Goal: Information Seeking & Learning: Learn about a topic

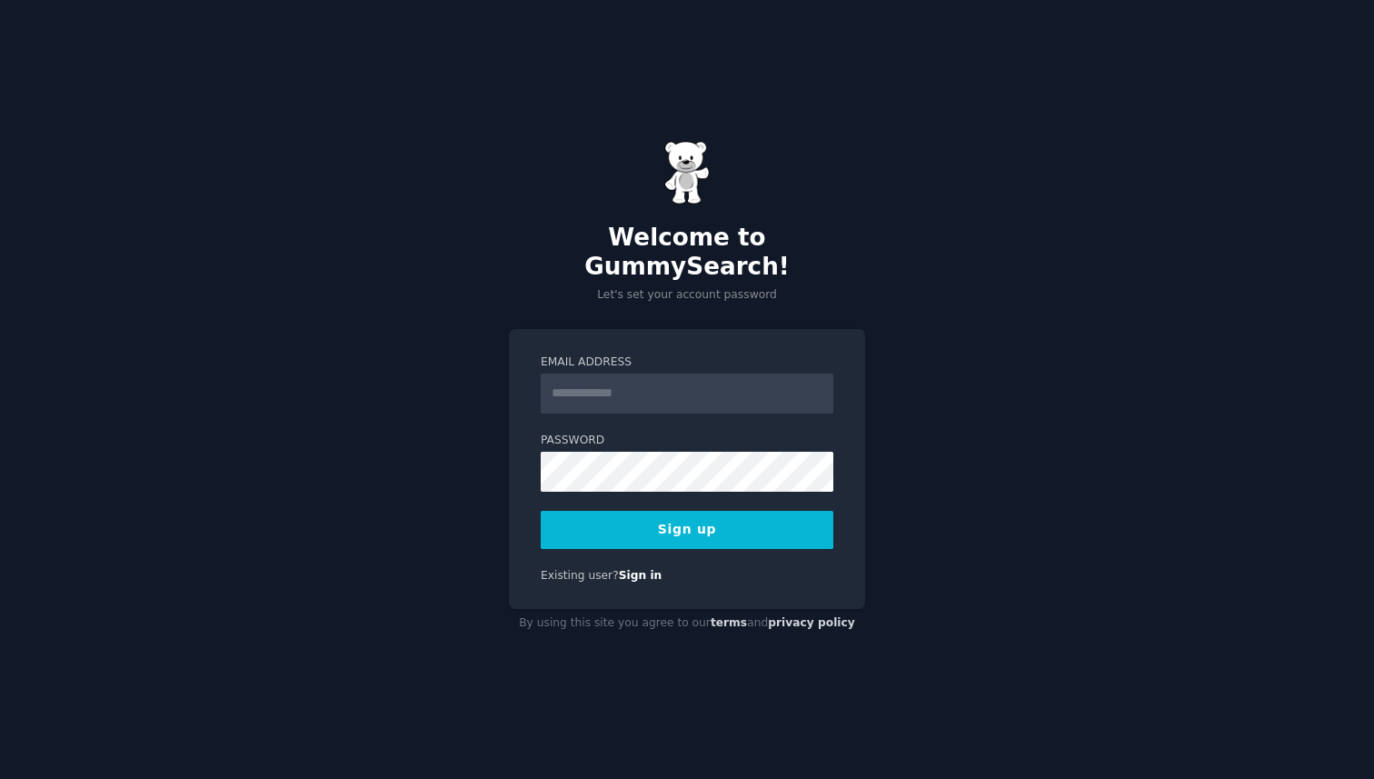
click at [683, 384] on input "Email Address" at bounding box center [687, 394] width 293 height 40
type input "**********"
click at [700, 511] on button "Sign up" at bounding box center [687, 530] width 293 height 38
click at [675, 524] on button "Sign up" at bounding box center [687, 530] width 293 height 38
drag, startPoint x: 739, startPoint y: 381, endPoint x: 341, endPoint y: 365, distance: 398.4
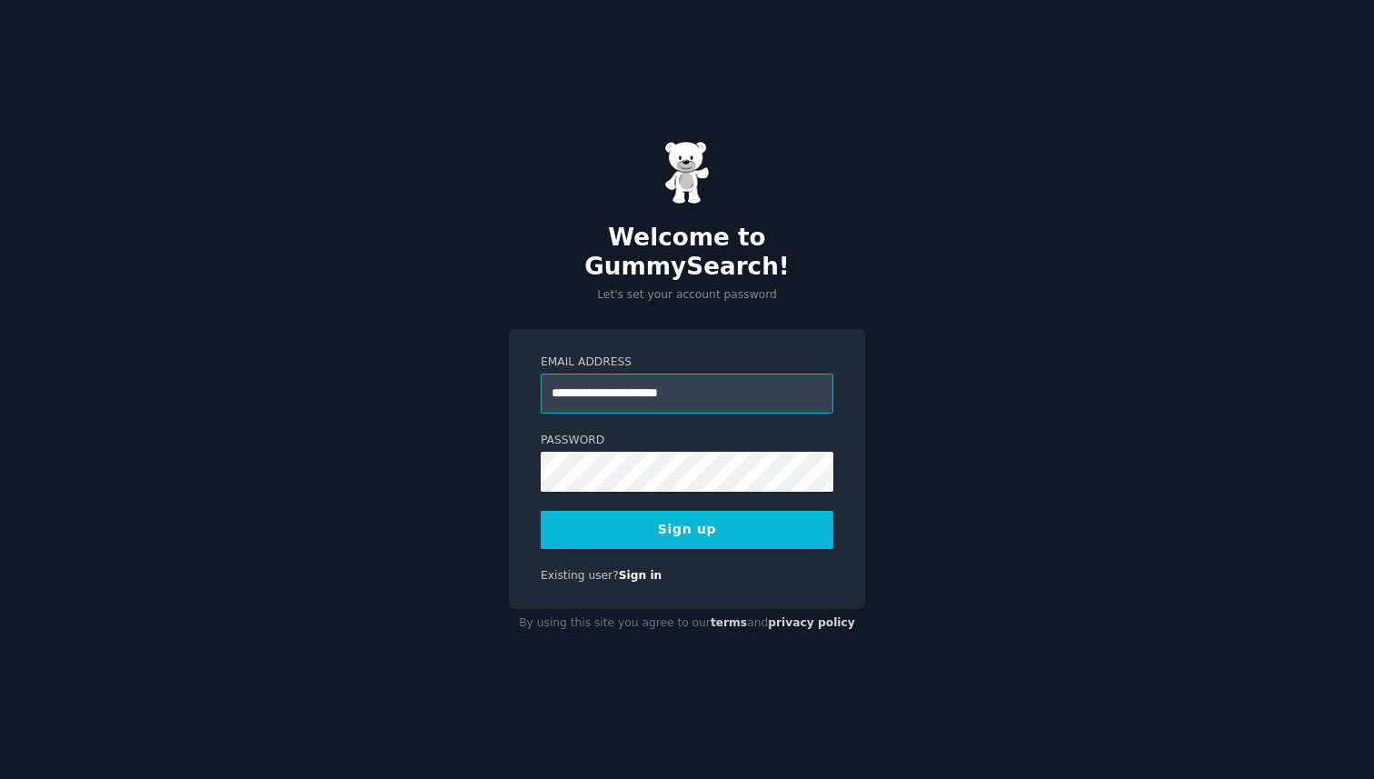
click at [341, 365] on div "**********" at bounding box center [687, 389] width 1374 height 779
click at [670, 517] on button "Sign up" at bounding box center [687, 530] width 293 height 38
click at [940, 337] on div "Welcome to GummySearch! Let's set your account password Email Address Password …" at bounding box center [687, 389] width 1374 height 779
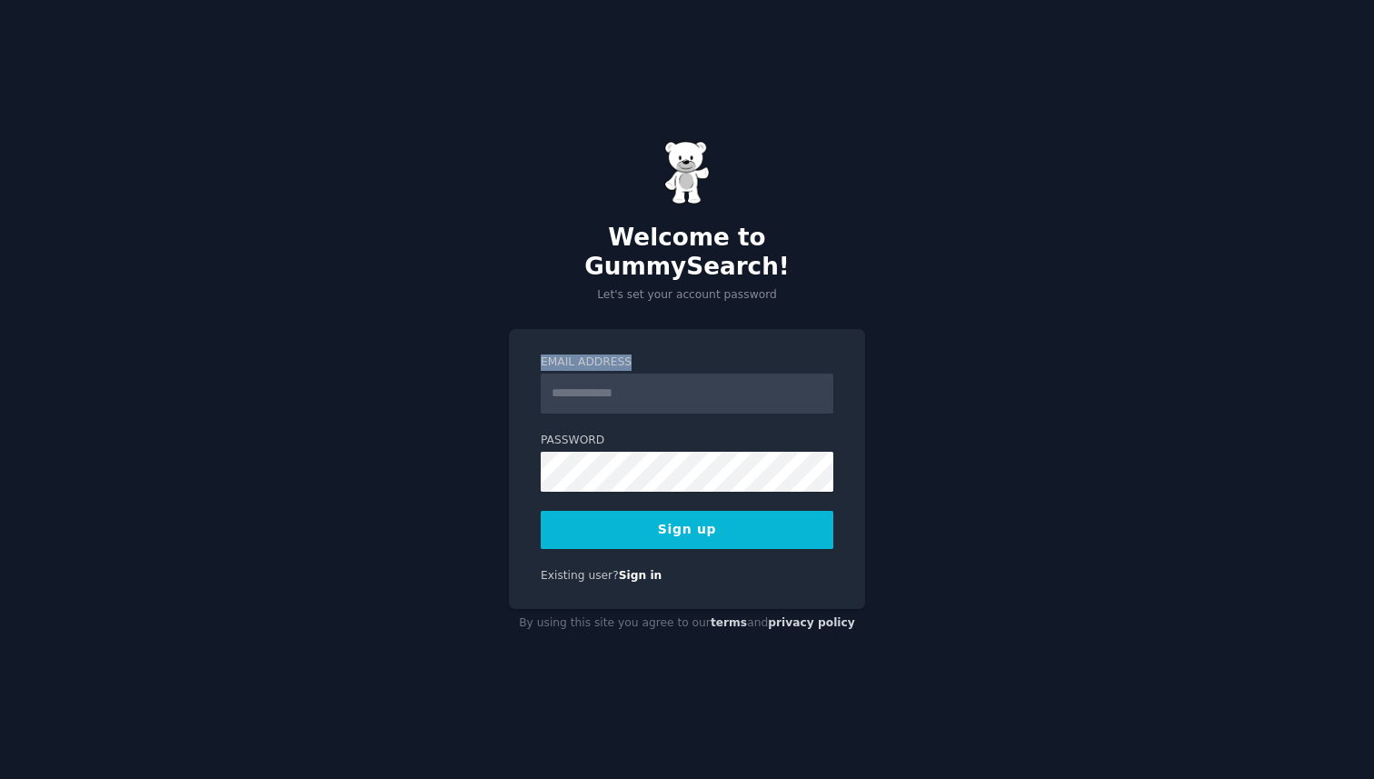
click at [940, 337] on div "Welcome to GummySearch! Let's set your account password Email Address Password …" at bounding box center [687, 389] width 1374 height 779
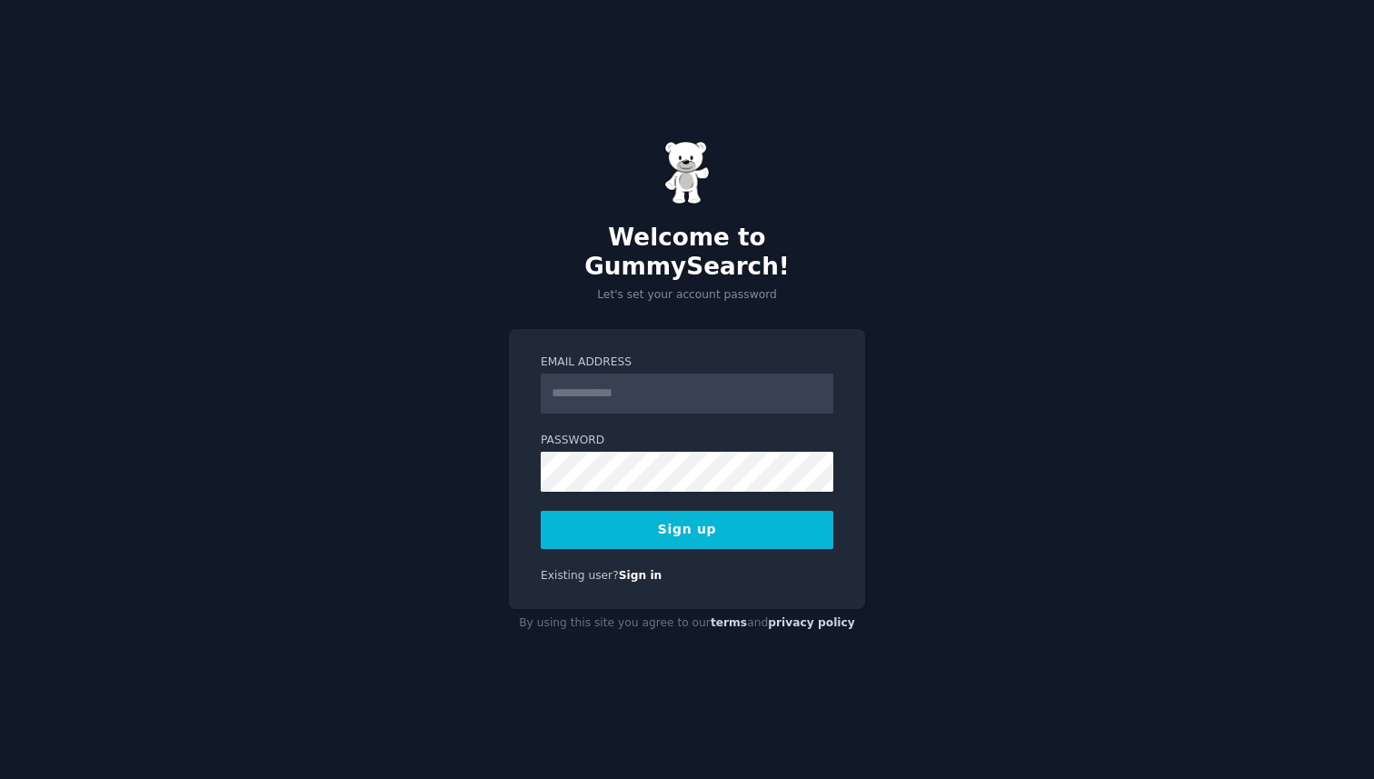
click at [722, 354] on label "Email Address" at bounding box center [687, 362] width 293 height 16
click at [722, 374] on input "Email Address" at bounding box center [687, 394] width 293 height 40
click at [690, 515] on button "Sign up" at bounding box center [687, 530] width 293 height 38
click at [621, 377] on input "Email Address" at bounding box center [687, 394] width 293 height 40
type input "**********"
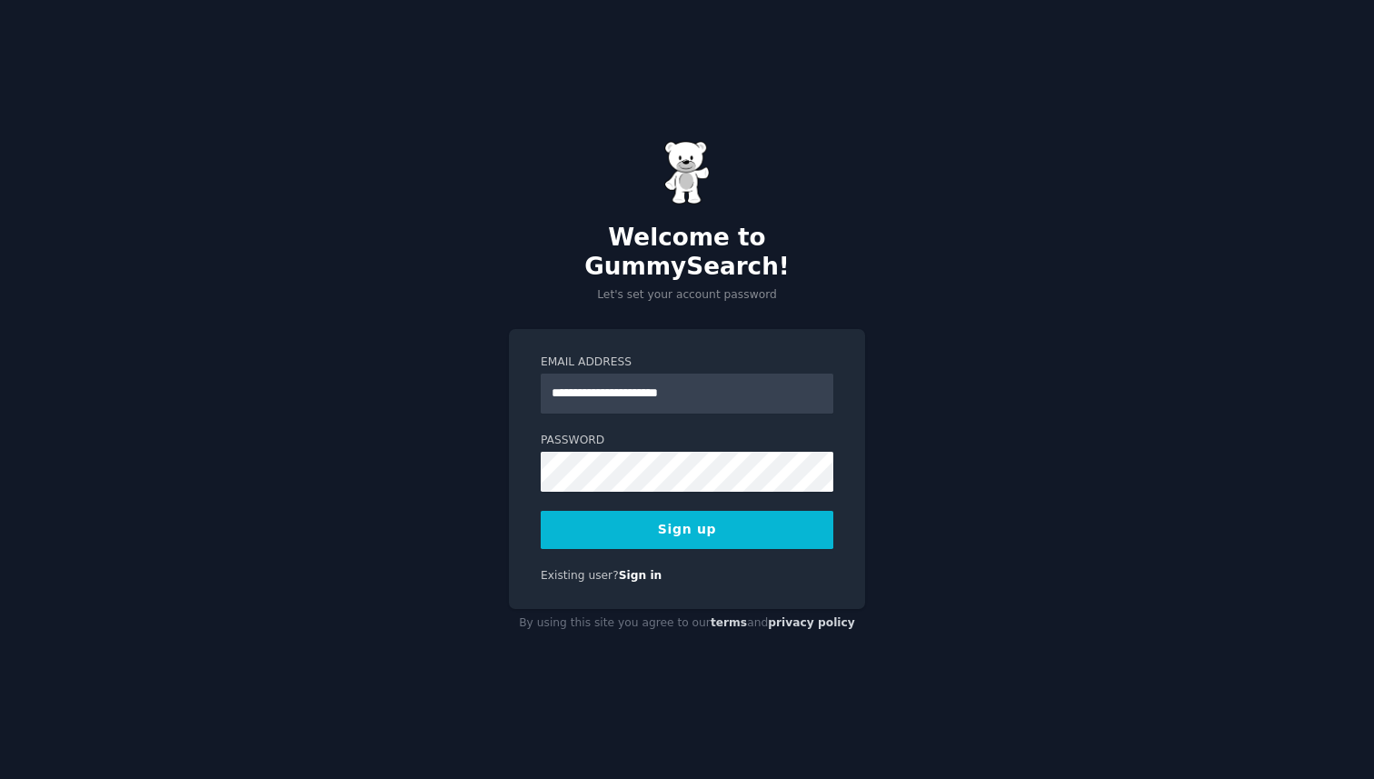
click at [603, 522] on button "Sign up" at bounding box center [687, 530] width 293 height 38
click at [743, 523] on button "Sign up" at bounding box center [687, 530] width 293 height 38
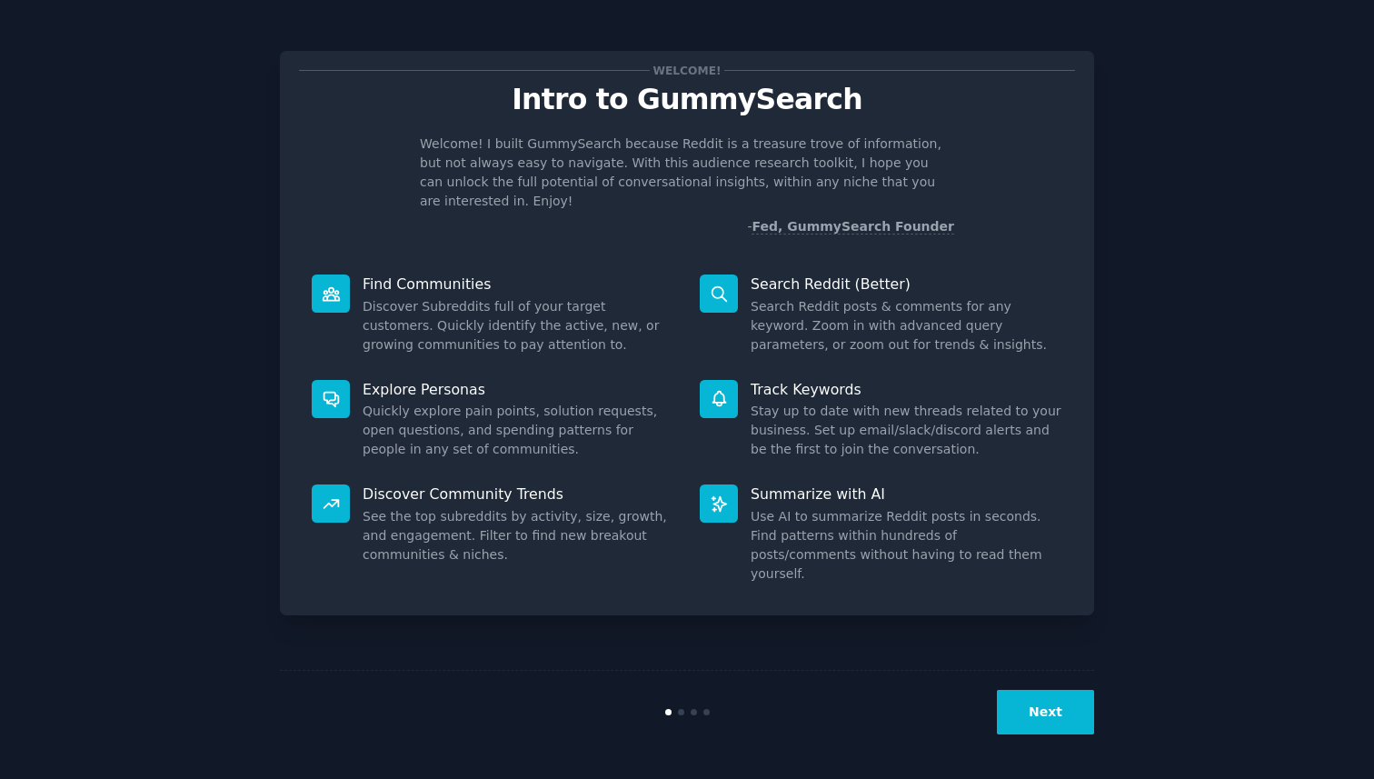
click at [1054, 719] on button "Next" at bounding box center [1045, 712] width 97 height 45
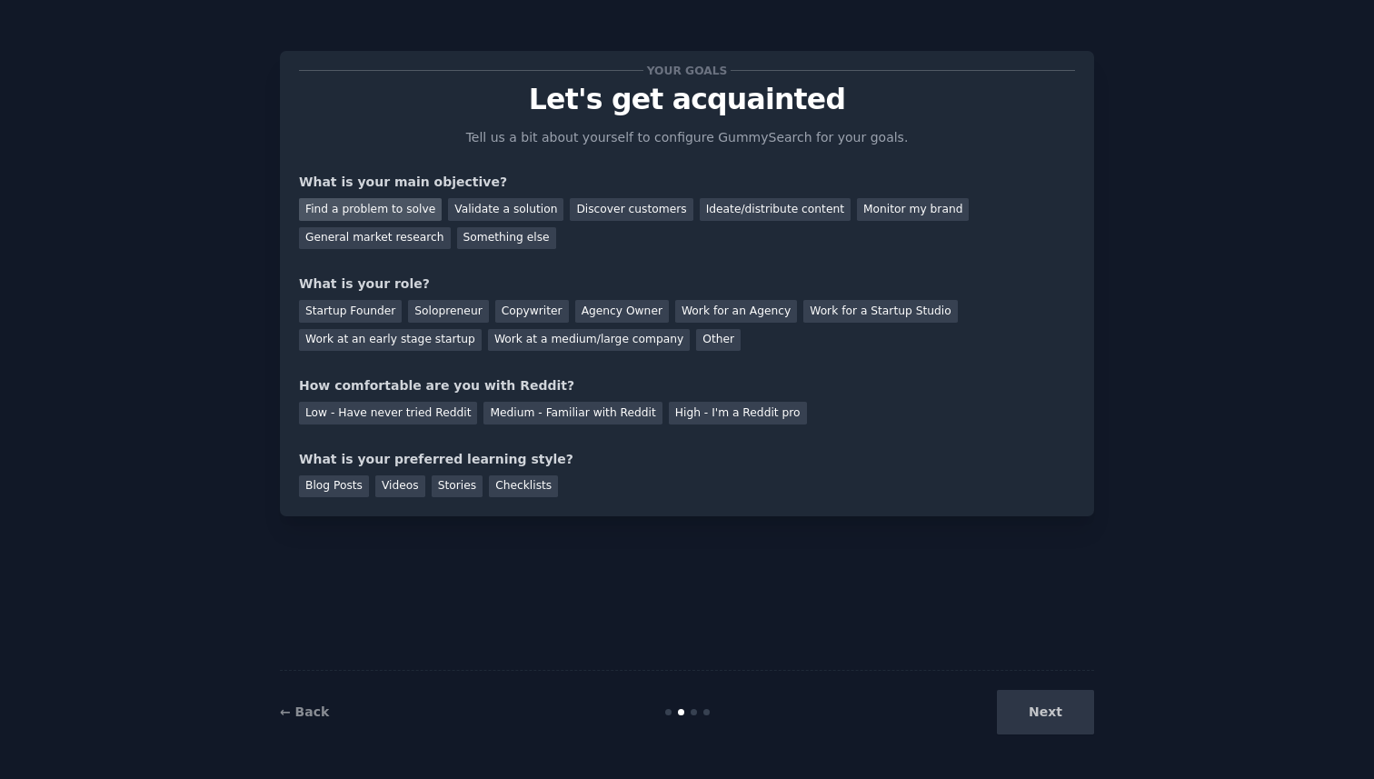
click at [390, 210] on div "Find a problem to solve" at bounding box center [370, 209] width 143 height 23
click at [524, 212] on div "Validate a solution" at bounding box center [505, 209] width 115 height 23
click at [419, 207] on div "Find a problem to solve" at bounding box center [370, 209] width 143 height 23
click at [362, 312] on div "Startup Founder" at bounding box center [350, 311] width 103 height 23
click at [431, 409] on div "Low - Have never tried Reddit" at bounding box center [388, 413] width 178 height 23
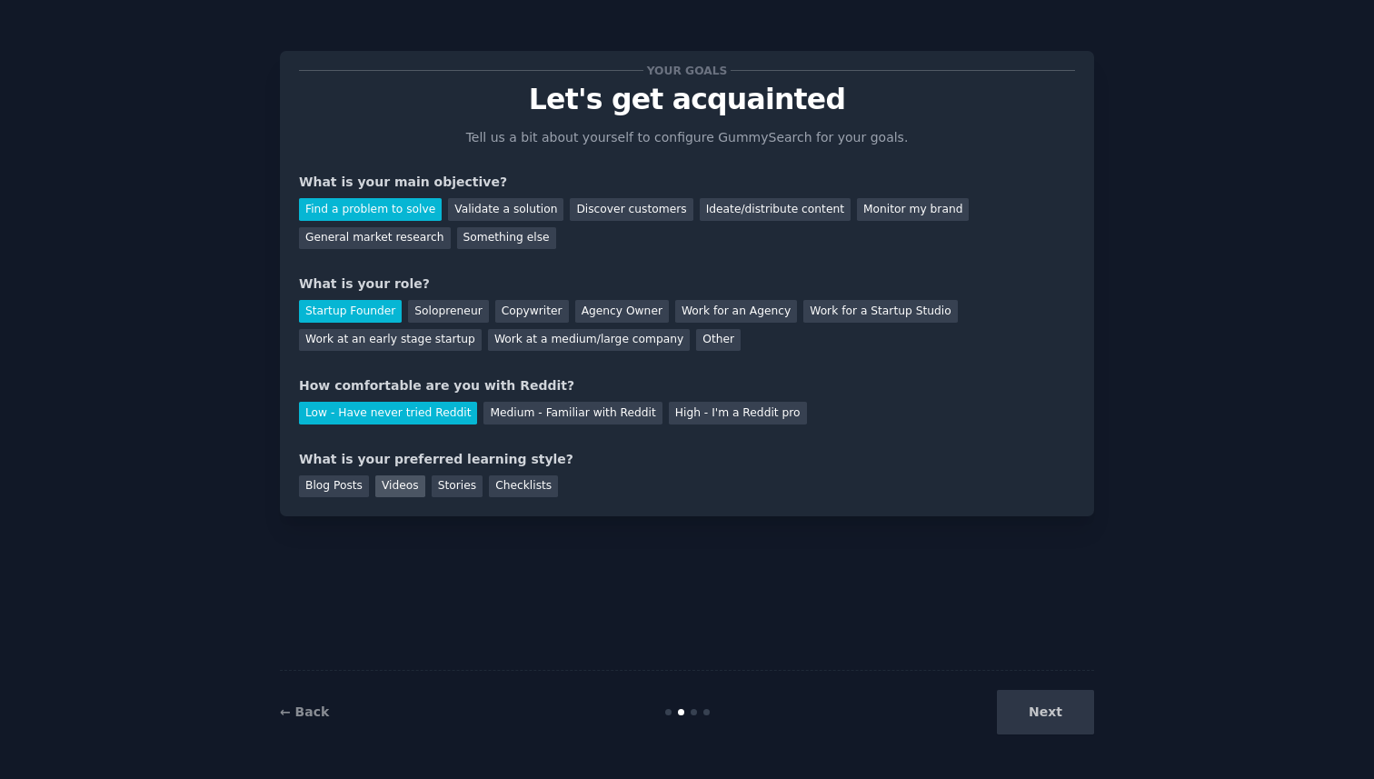
click at [397, 481] on div "Videos" at bounding box center [400, 486] width 50 height 23
click at [1056, 719] on button "Next" at bounding box center [1045, 712] width 97 height 45
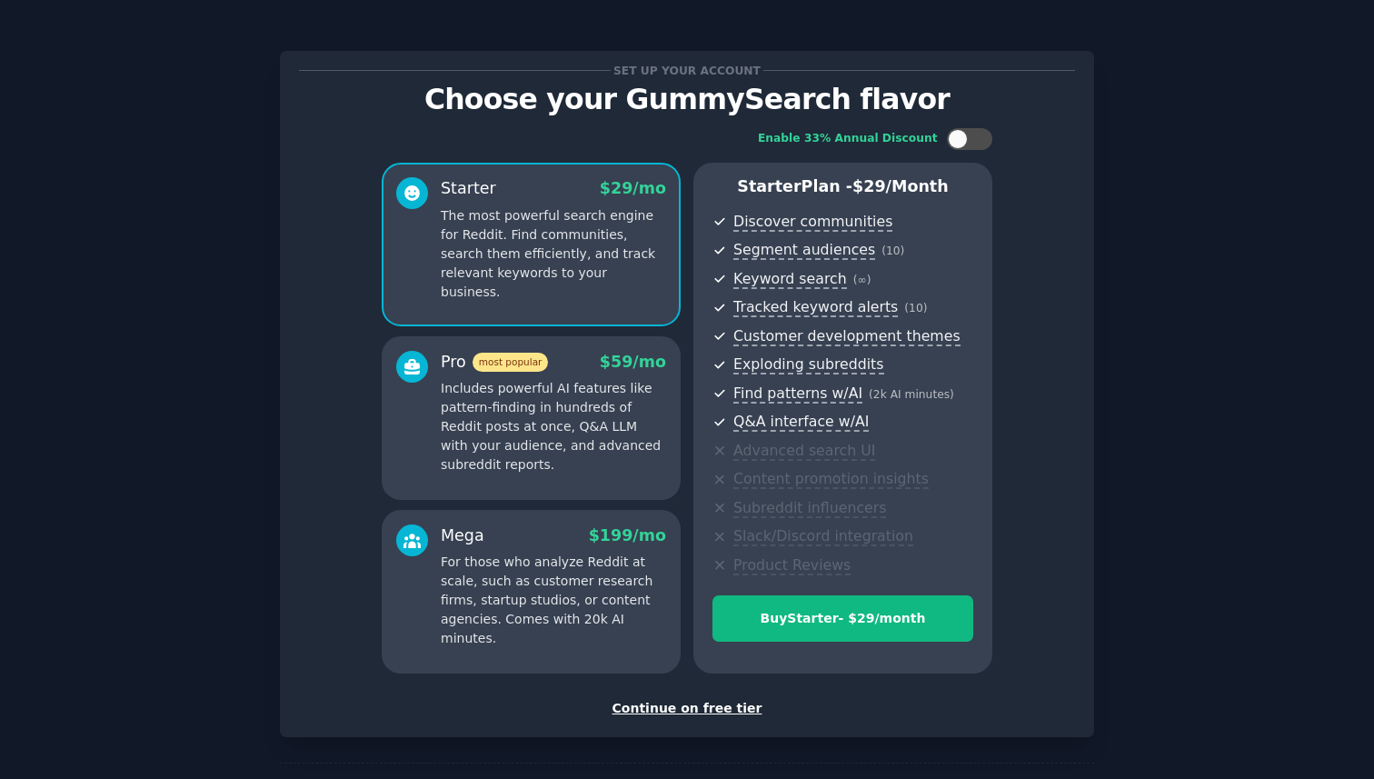
click at [685, 704] on div "Continue on free tier" at bounding box center [687, 708] width 776 height 19
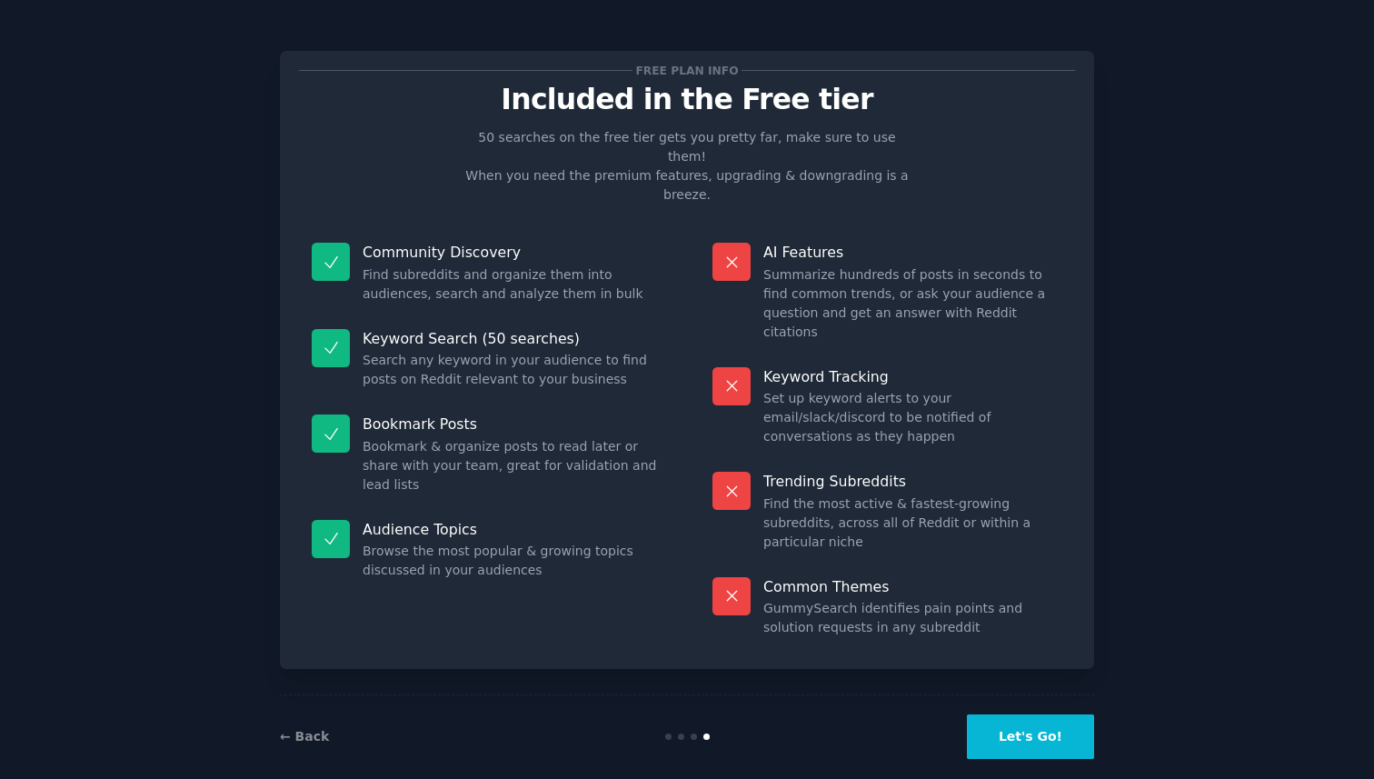
click at [1029, 715] on button "Let's Go!" at bounding box center [1030, 736] width 127 height 45
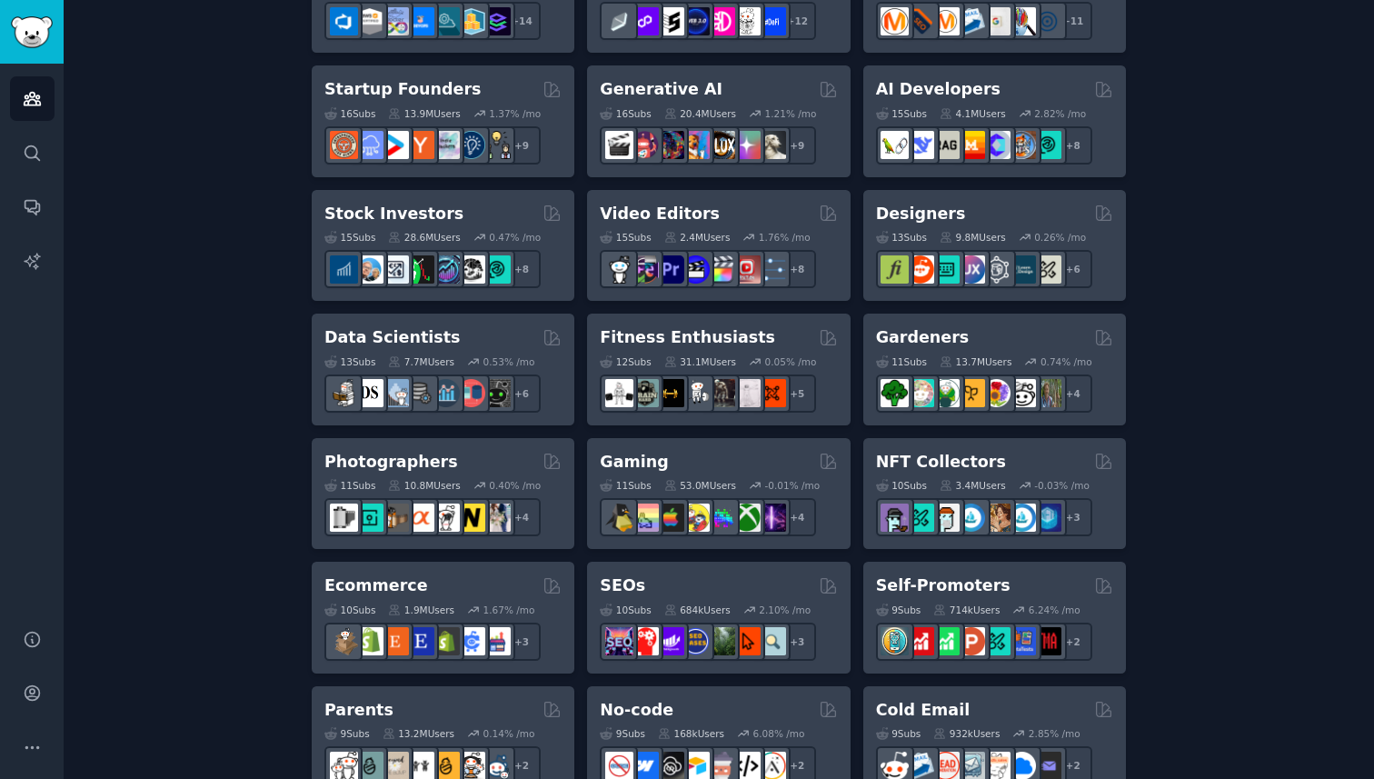
scroll to position [528, 0]
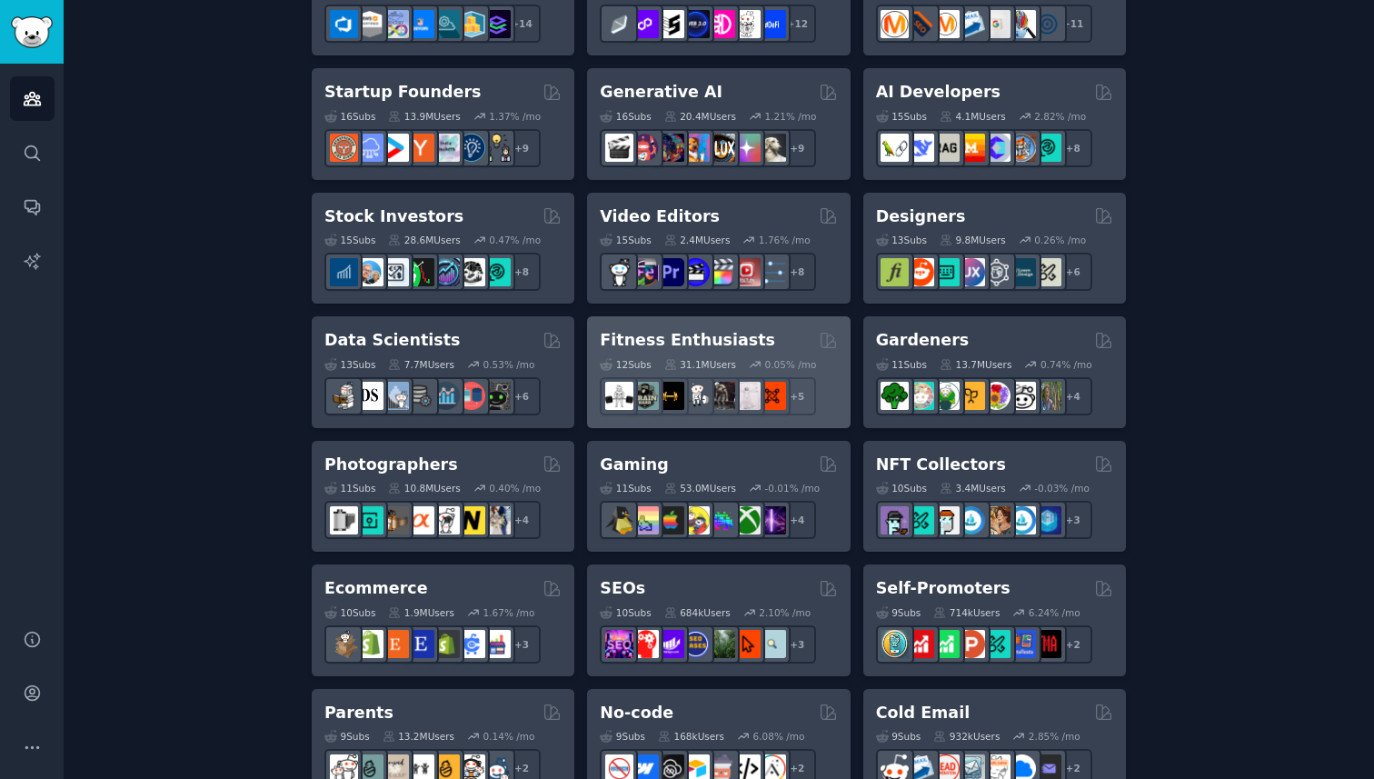
click at [748, 347] on div "Fitness Enthusiasts" at bounding box center [718, 340] width 237 height 23
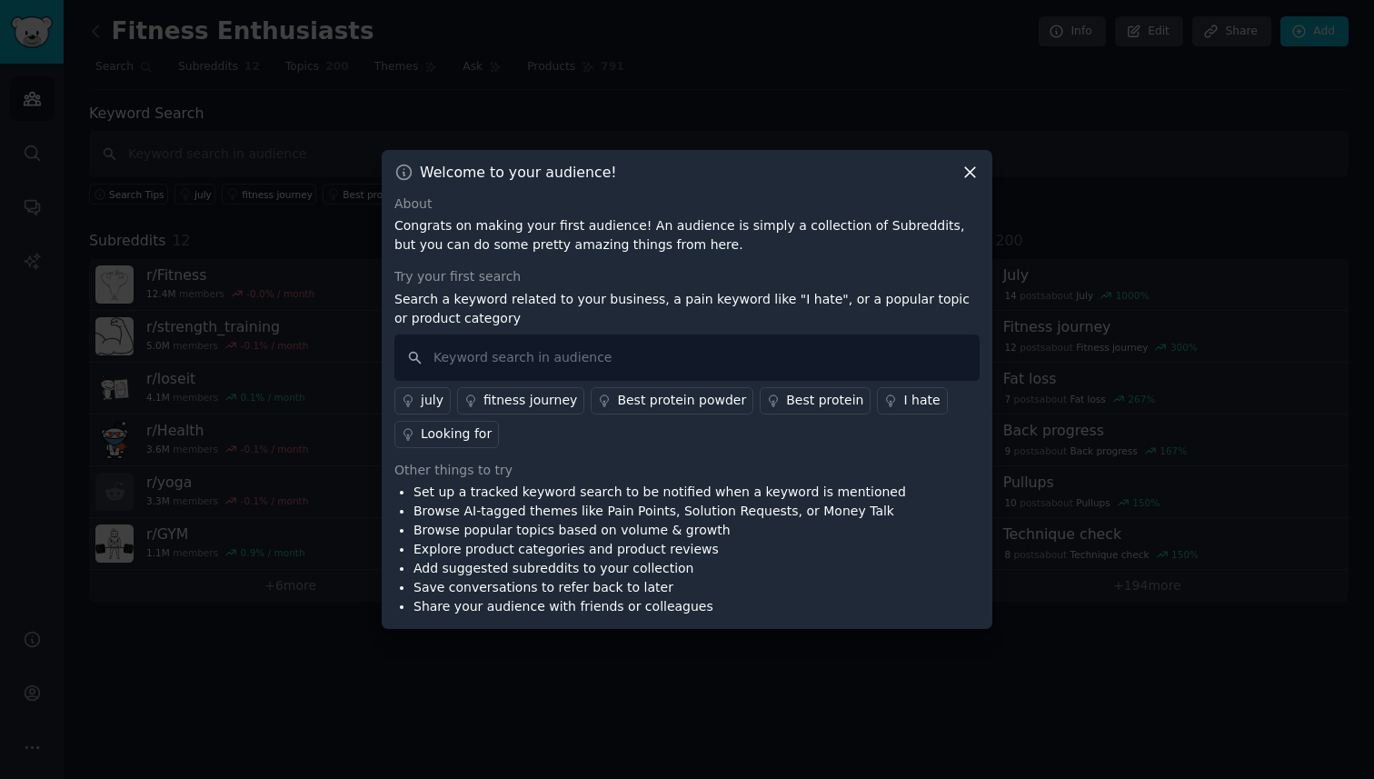
click at [972, 180] on icon at bounding box center [970, 172] width 19 height 19
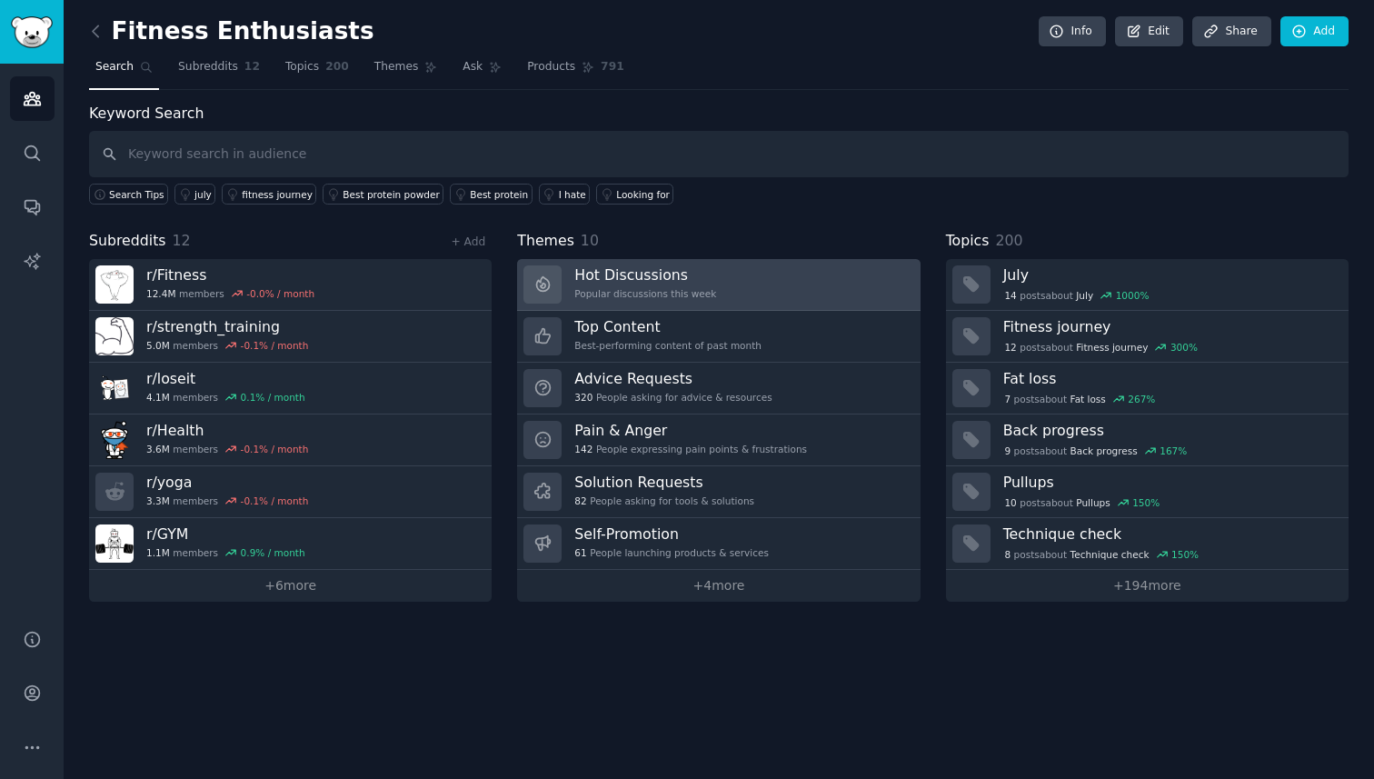
click at [702, 274] on h3 "Hot Discussions" at bounding box center [645, 274] width 142 height 19
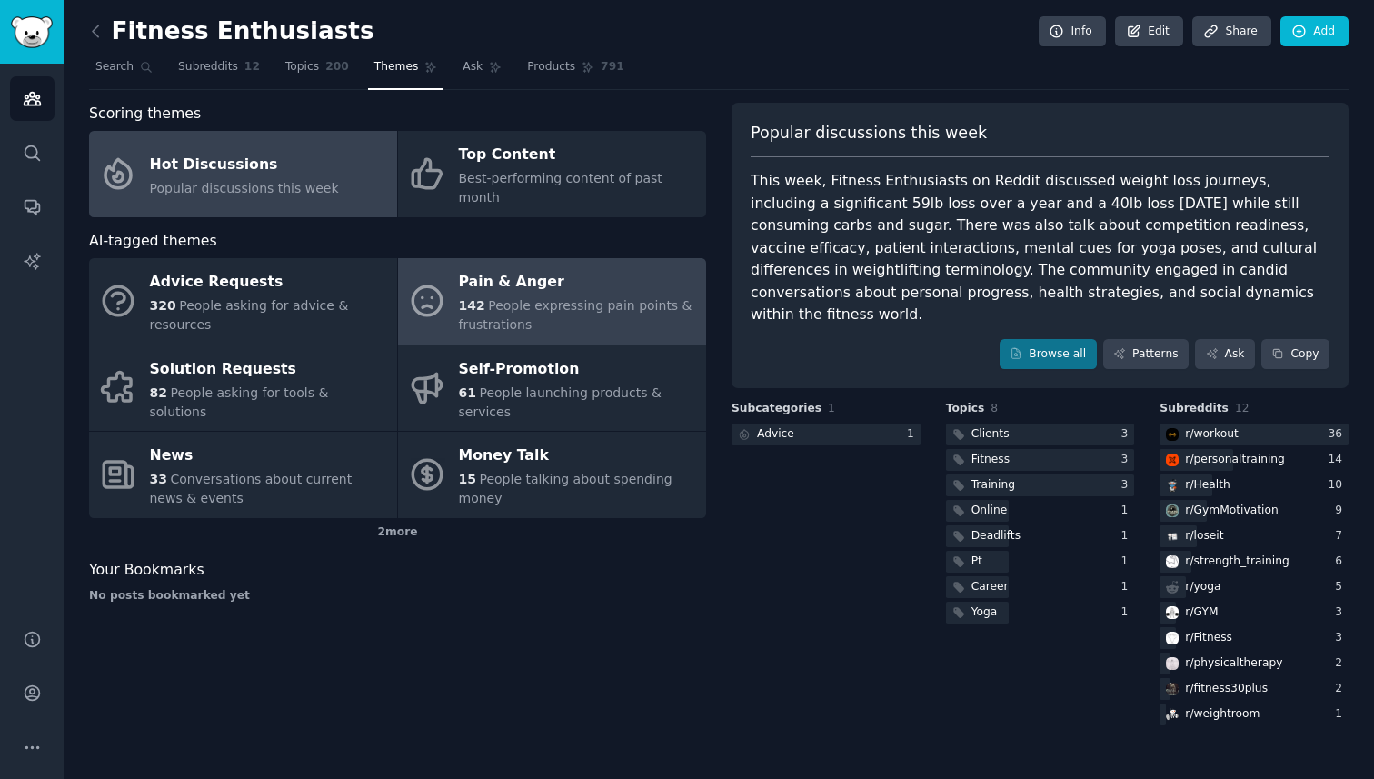
click at [560, 298] on span "People expressing pain points & frustrations" at bounding box center [576, 315] width 234 height 34
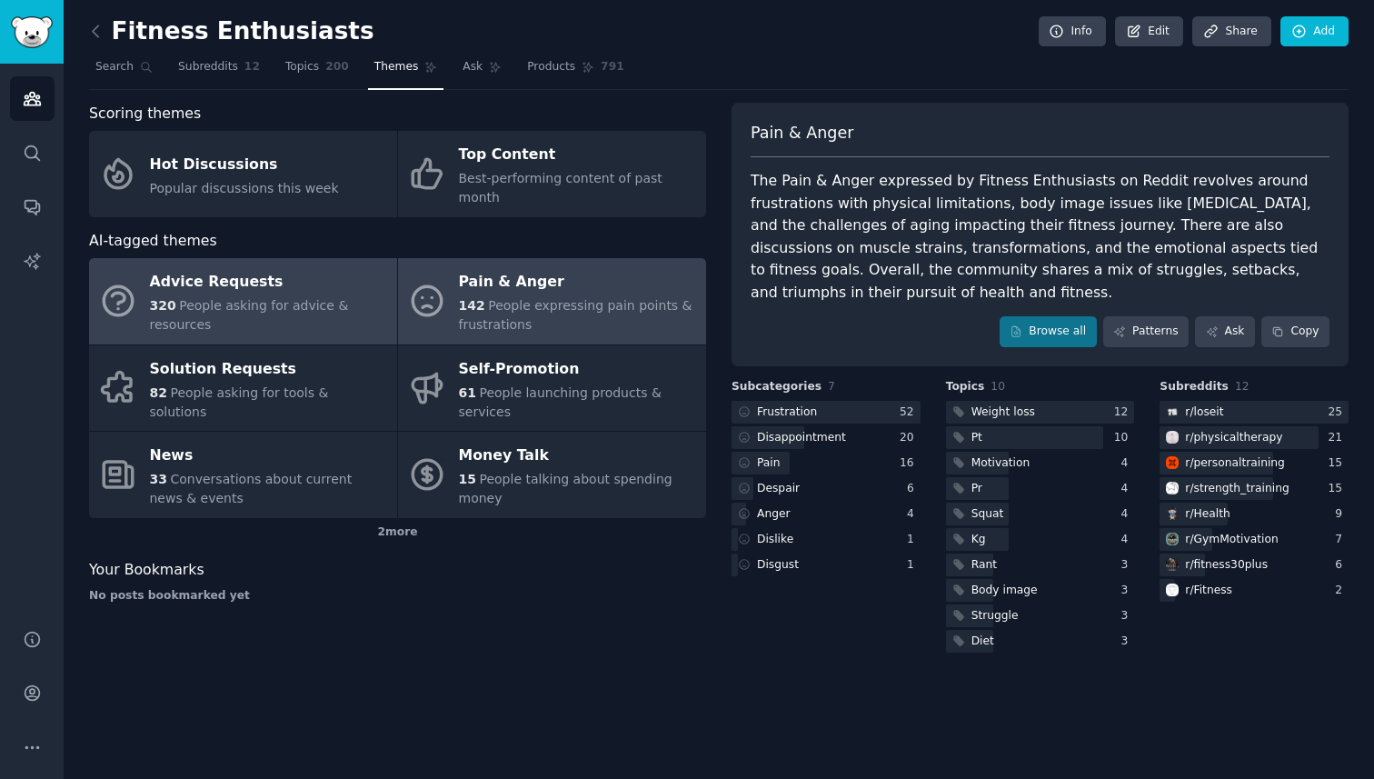
click at [192, 275] on div "Advice Requests" at bounding box center [269, 282] width 238 height 29
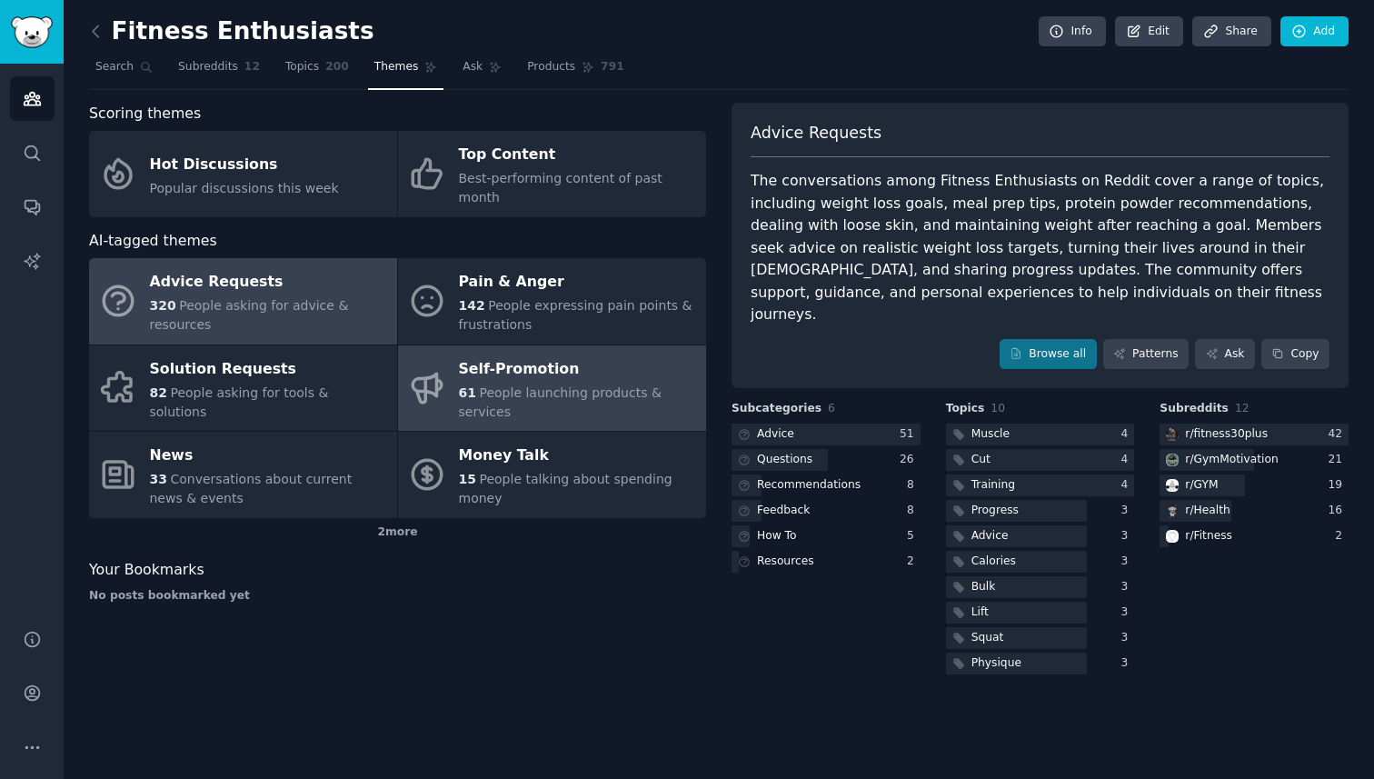
click at [552, 385] on span "People launching products & services" at bounding box center [560, 402] width 203 height 34
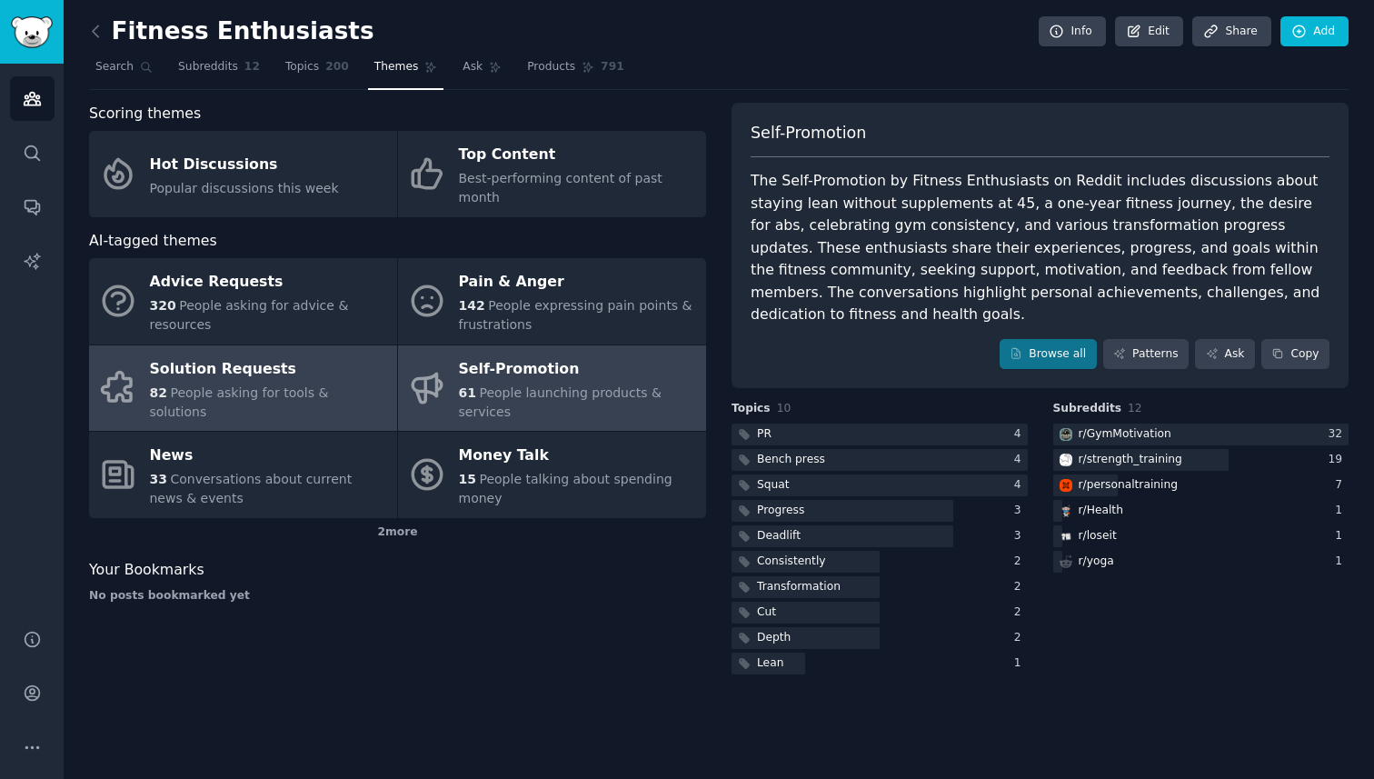
click at [280, 385] on span "People asking for tools & solutions" at bounding box center [239, 402] width 179 height 34
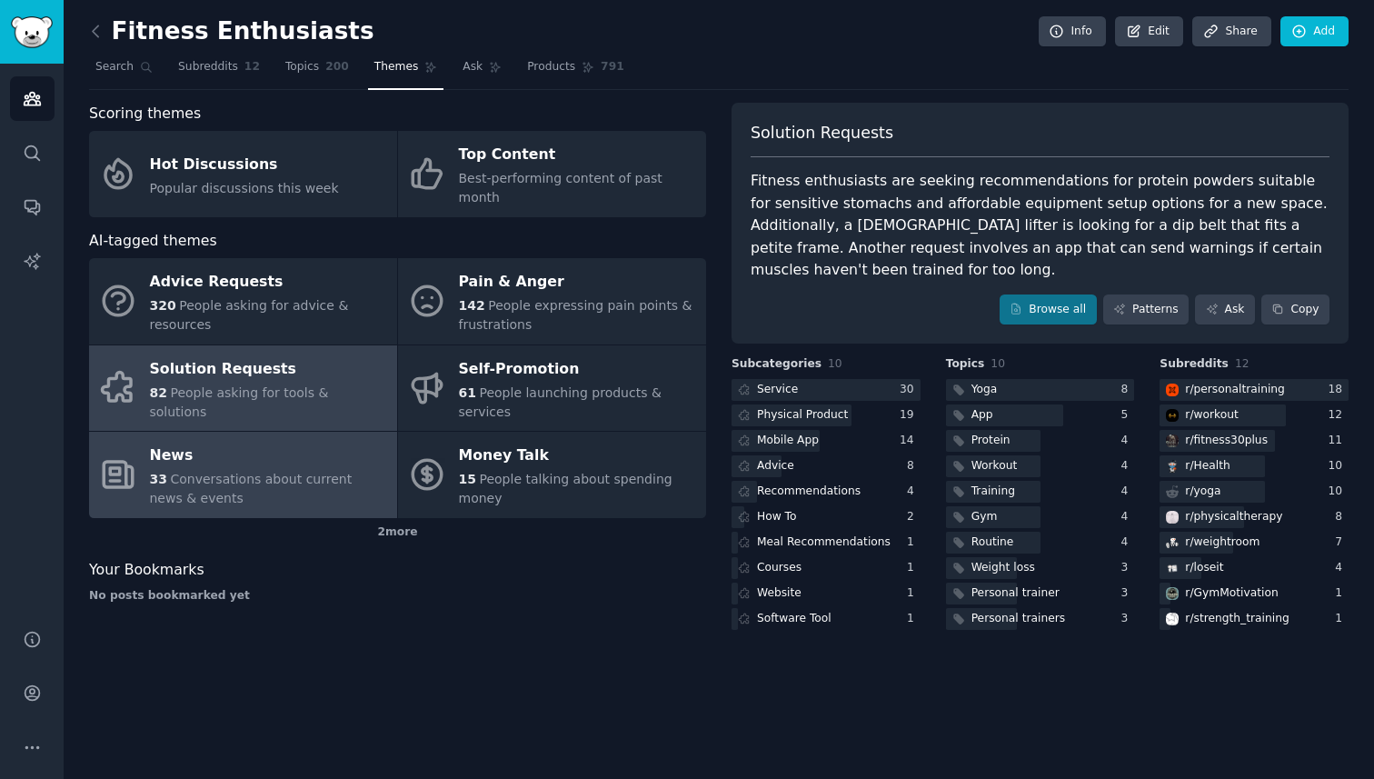
click at [284, 472] on span "Conversations about current news & events" at bounding box center [251, 489] width 203 height 34
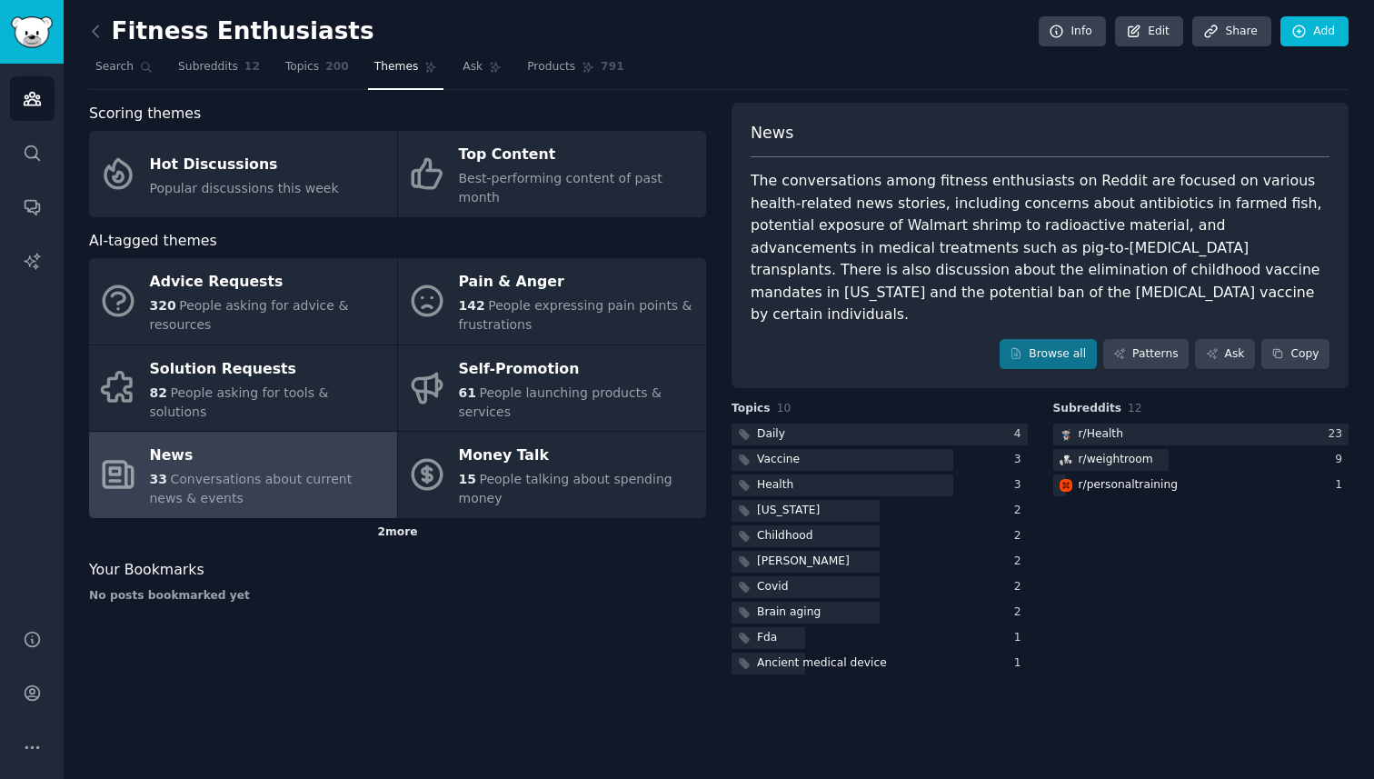
click at [395, 518] on div "2 more" at bounding box center [397, 532] width 617 height 29
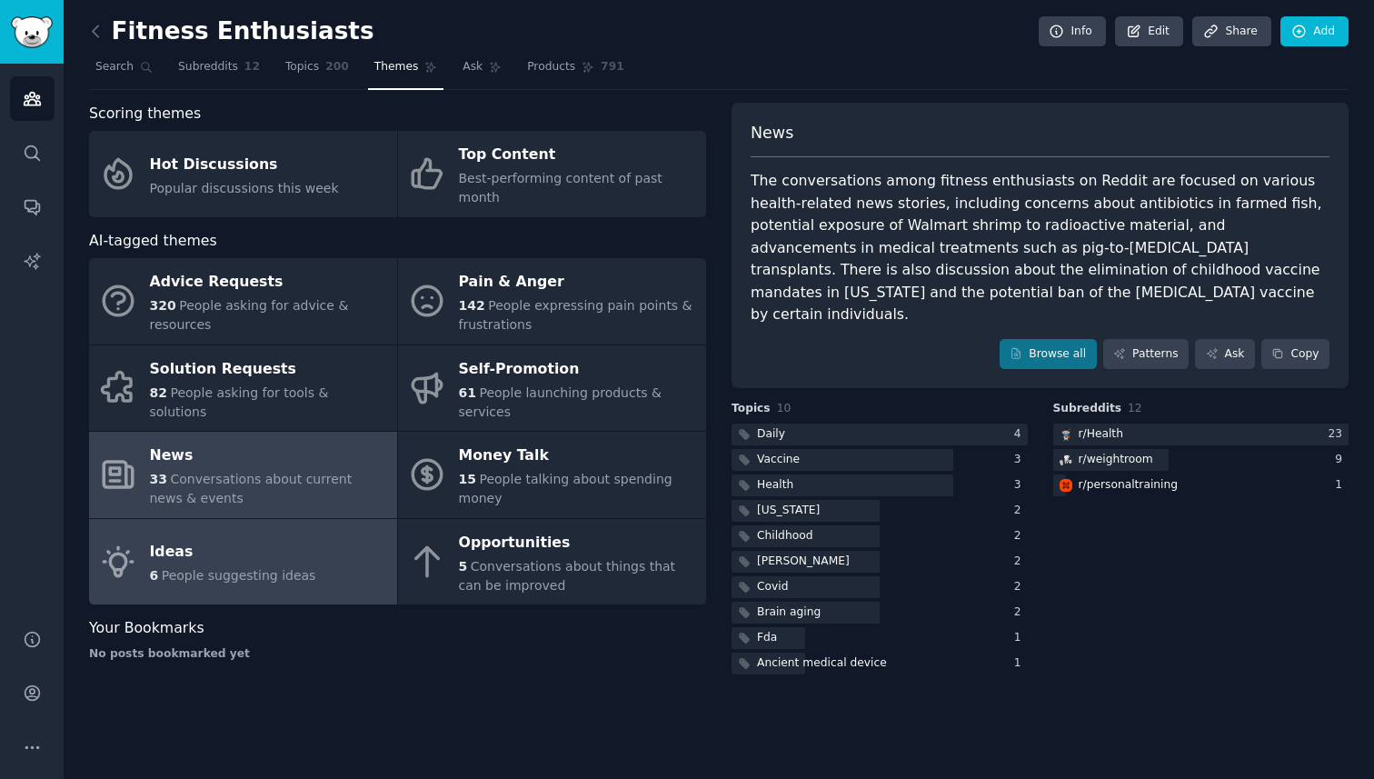
click at [279, 568] on span "People suggesting ideas" at bounding box center [239, 575] width 155 height 15
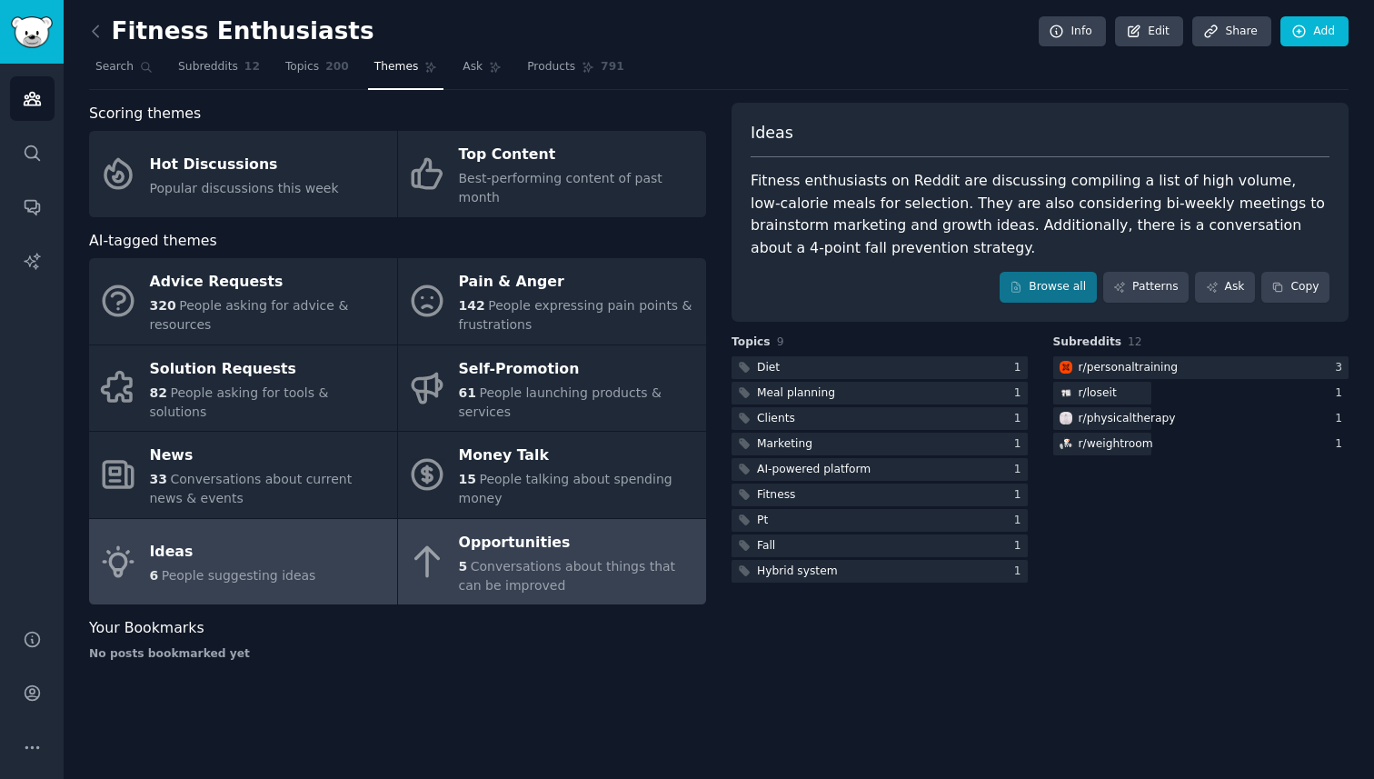
click at [575, 559] on span "Conversations about things that can be improved" at bounding box center [567, 576] width 217 height 34
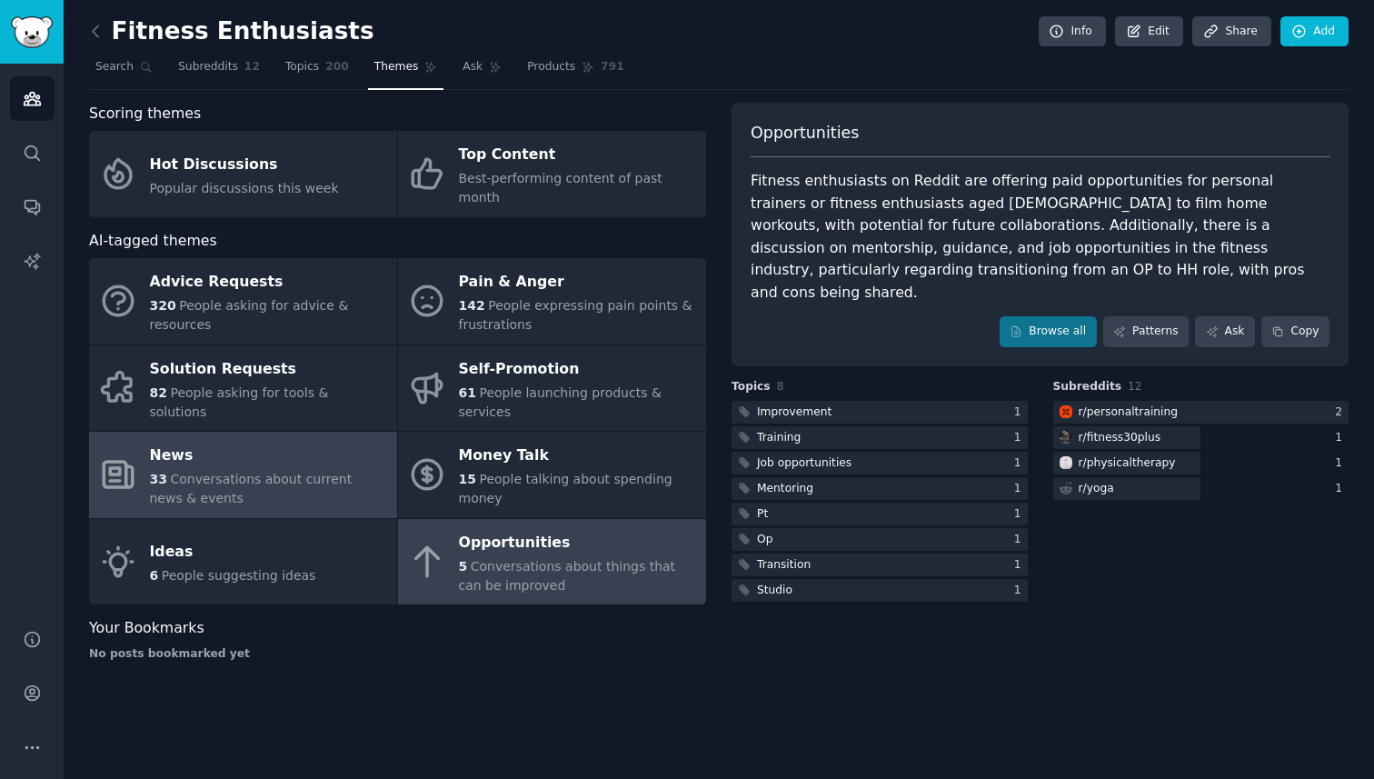
click at [262, 472] on span "Conversations about current news & events" at bounding box center [251, 489] width 203 height 34
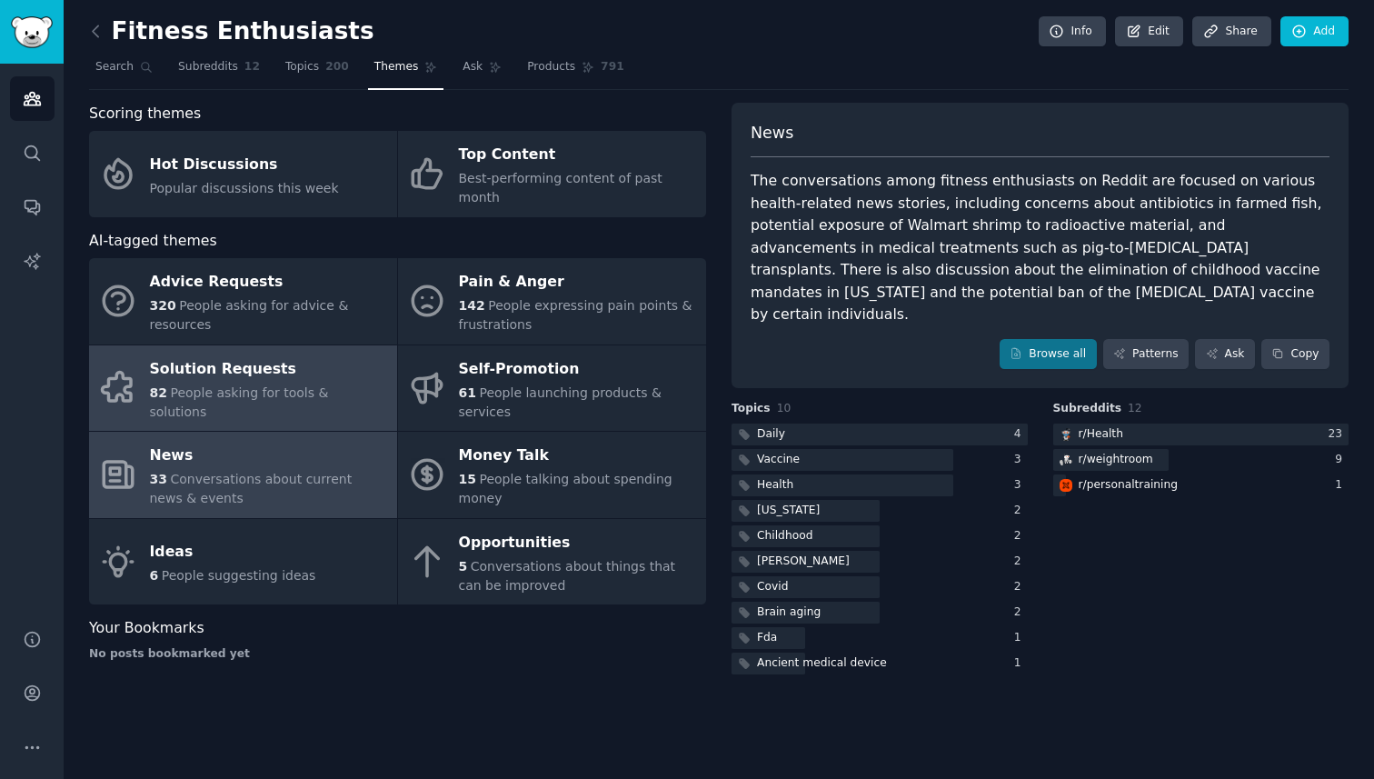
click at [294, 385] on span "People asking for tools & solutions" at bounding box center [239, 402] width 179 height 34
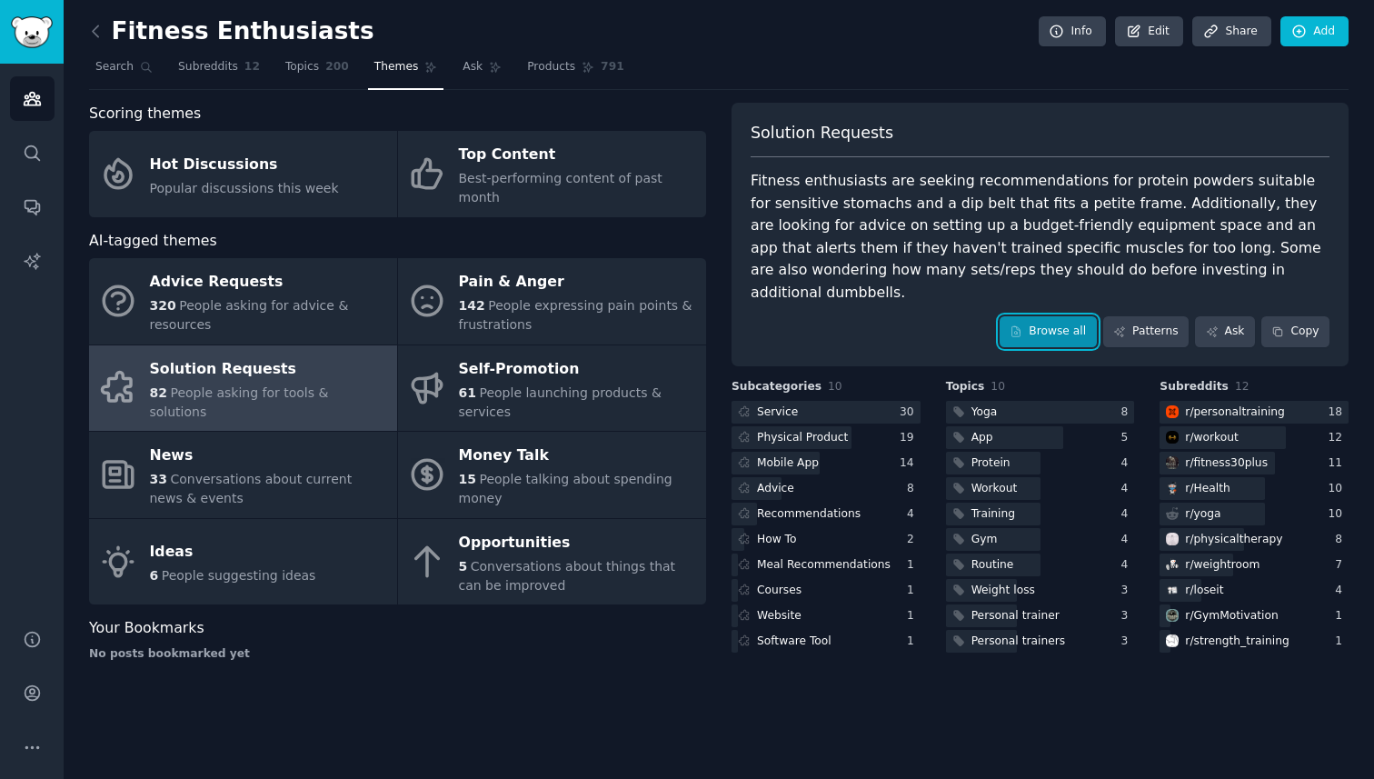
click at [1057, 316] on link "Browse all" at bounding box center [1048, 331] width 97 height 31
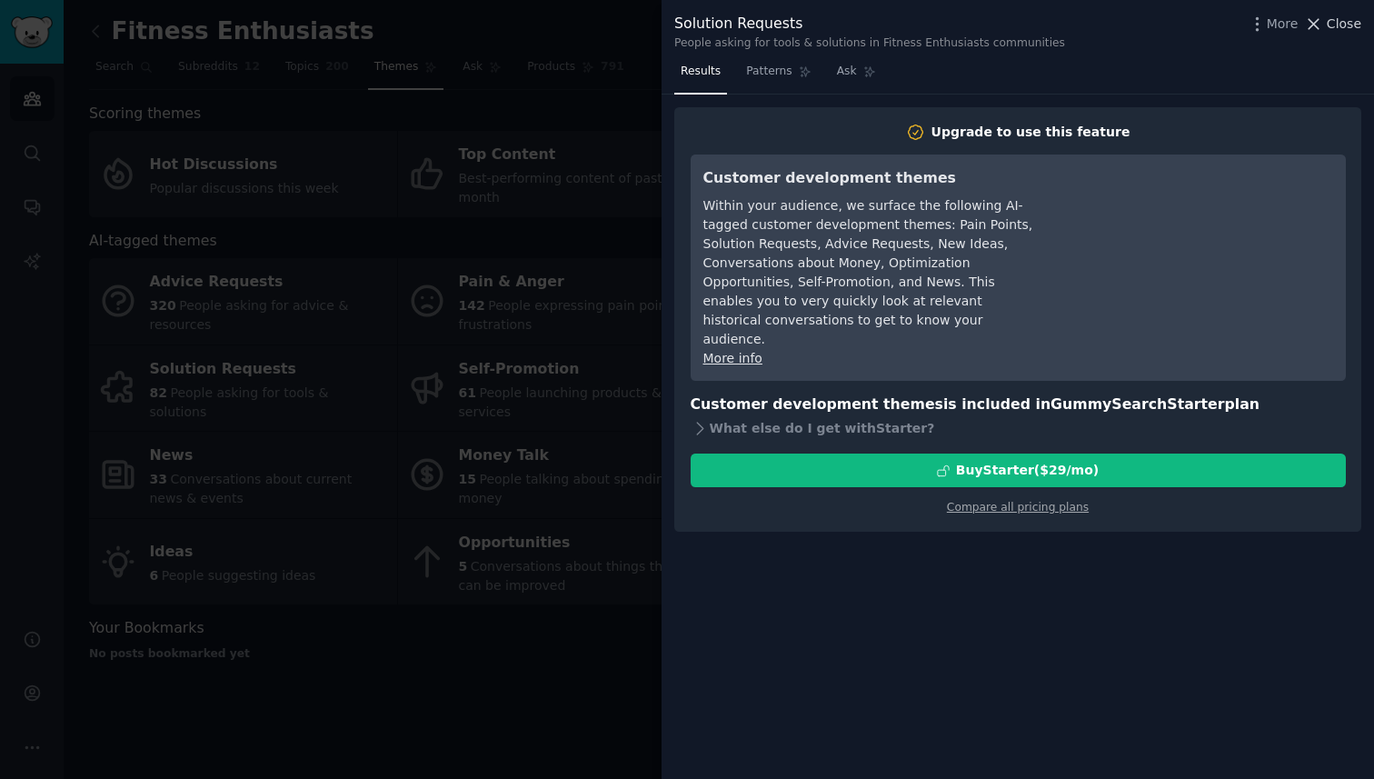
click at [1352, 26] on span "Close" at bounding box center [1344, 24] width 35 height 19
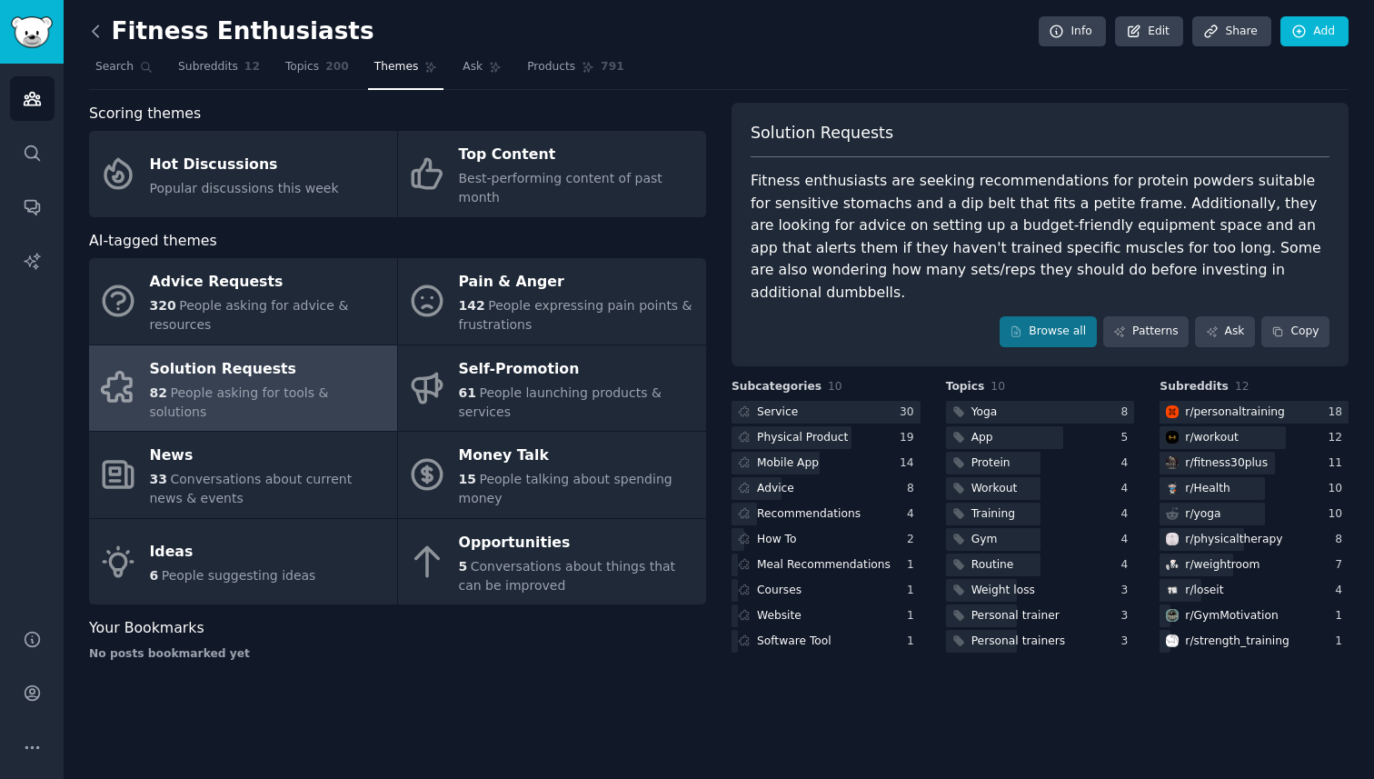
click at [95, 29] on icon at bounding box center [95, 31] width 19 height 19
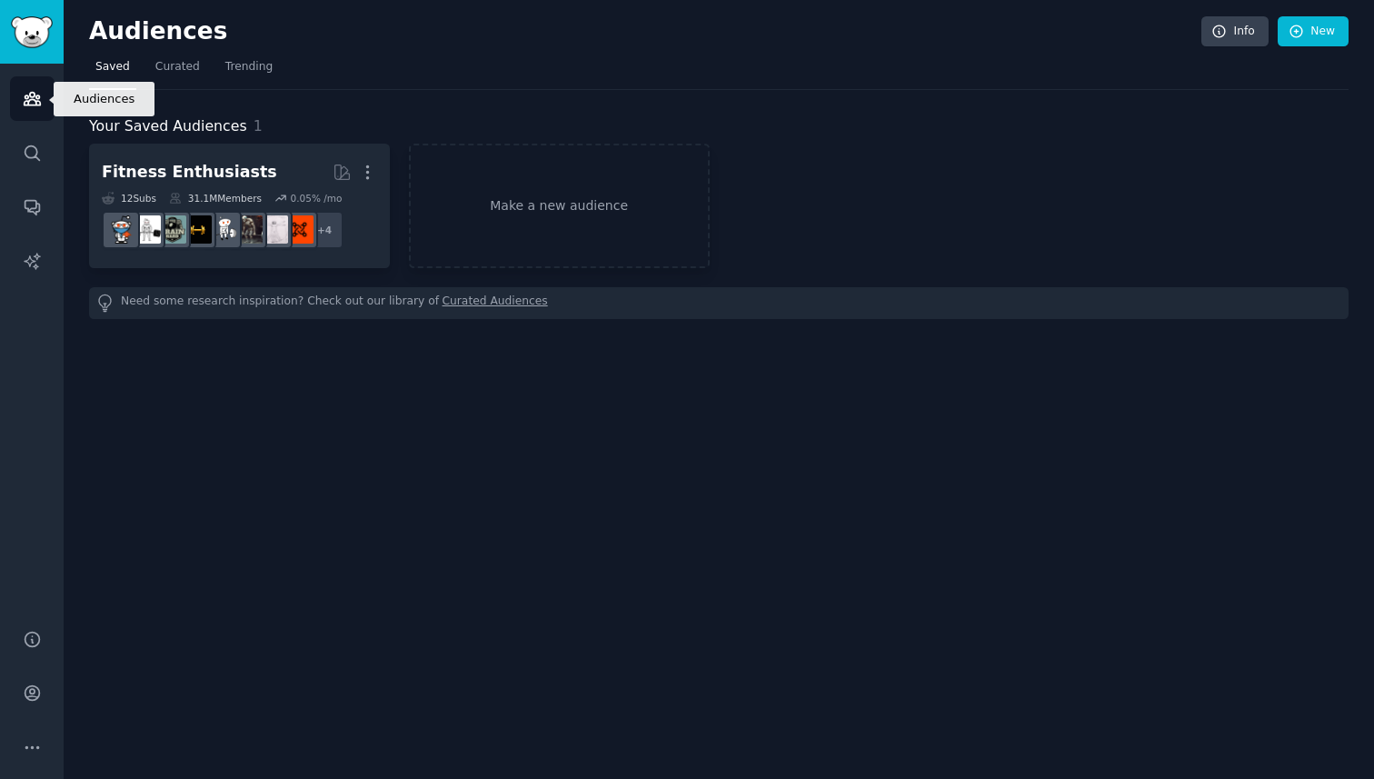
click at [32, 91] on icon "Sidebar" at bounding box center [32, 98] width 19 height 19
click at [35, 30] on img "Sidebar" at bounding box center [32, 32] width 42 height 32
click at [239, 70] on span "Trending" at bounding box center [248, 67] width 47 height 16
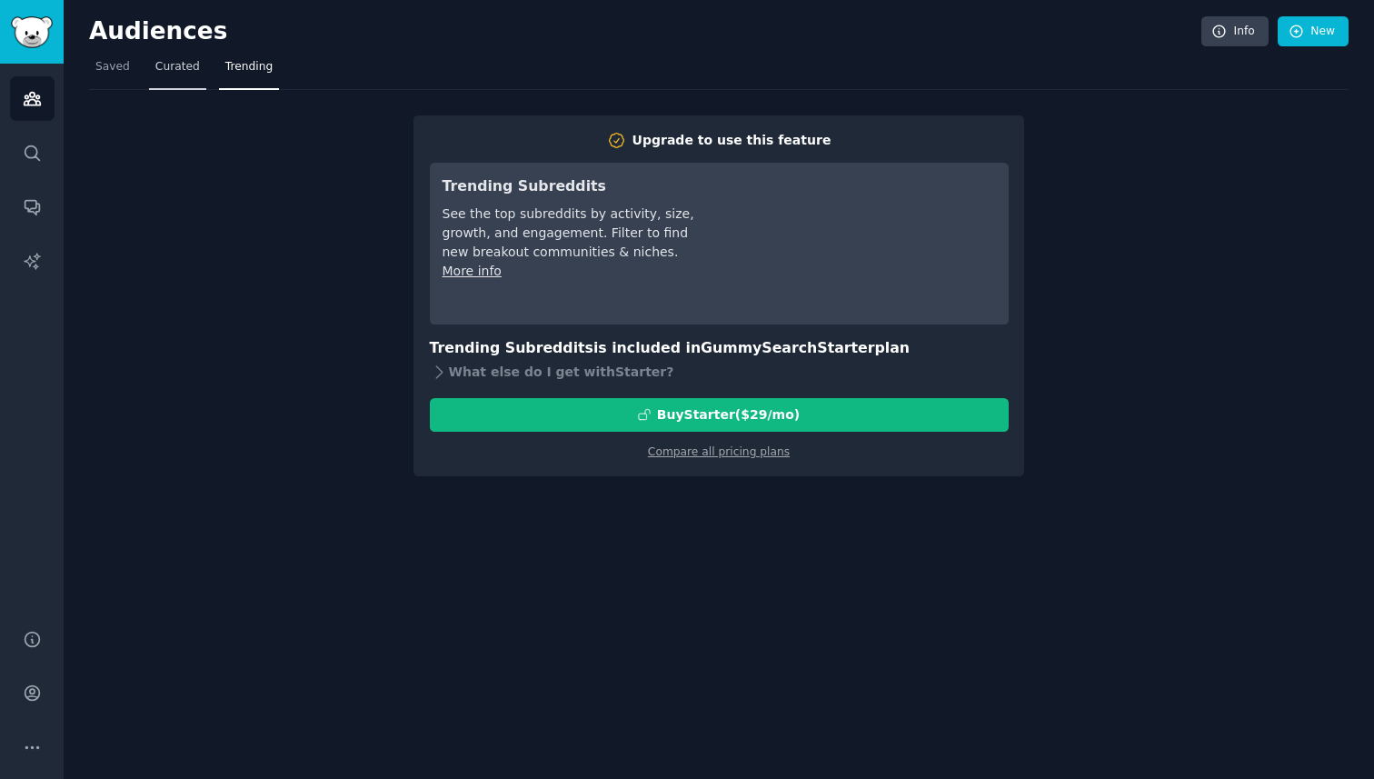
click at [180, 65] on span "Curated" at bounding box center [177, 67] width 45 height 16
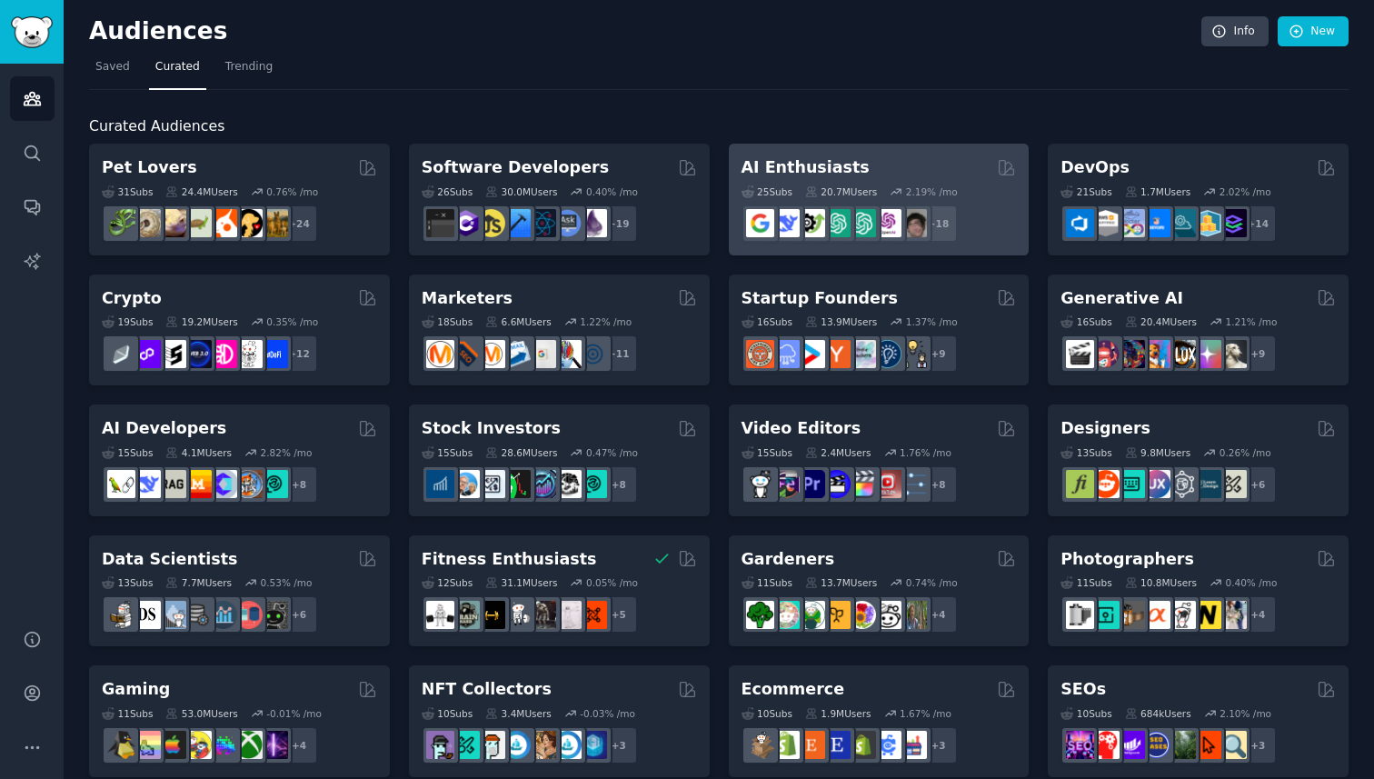
click at [899, 170] on div "AI Enthusiasts" at bounding box center [879, 167] width 275 height 23
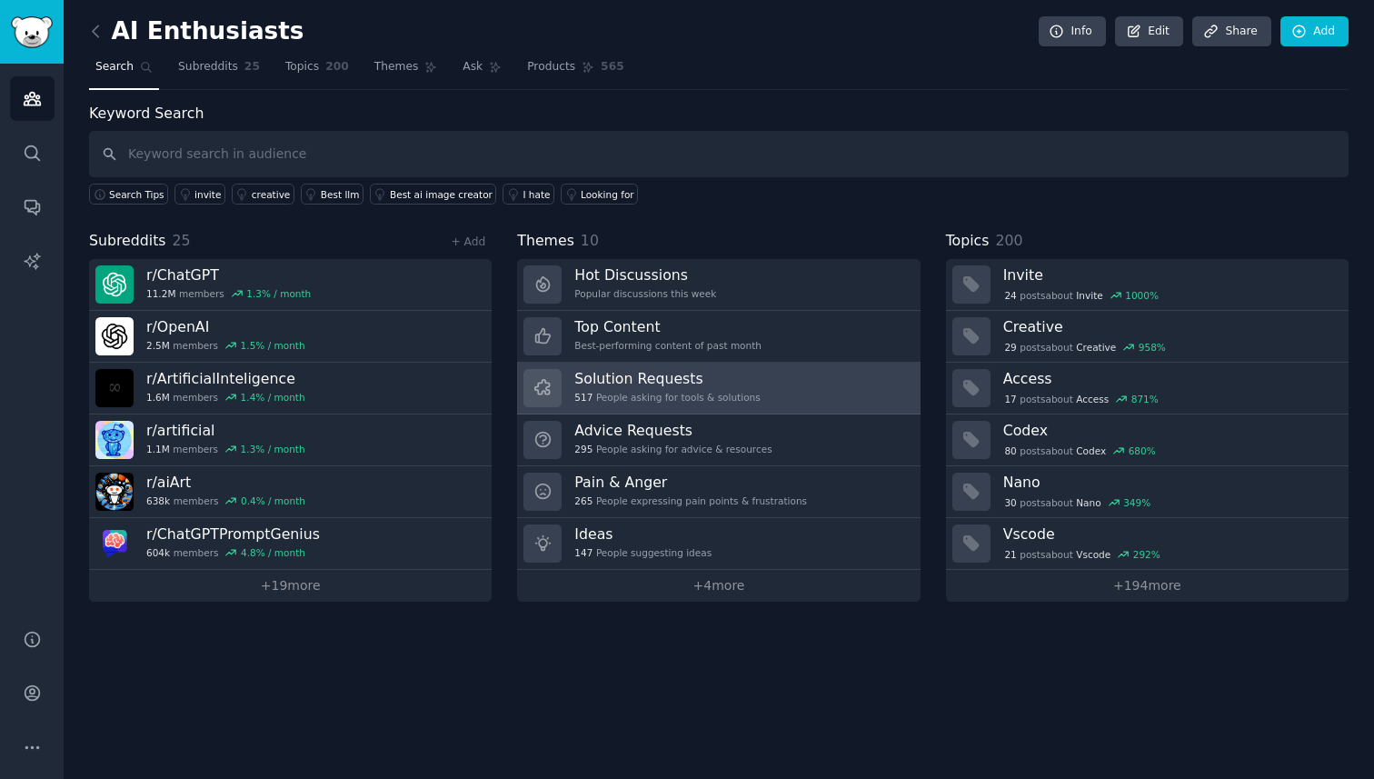
click at [656, 376] on h3 "Solution Requests" at bounding box center [666, 378] width 185 height 19
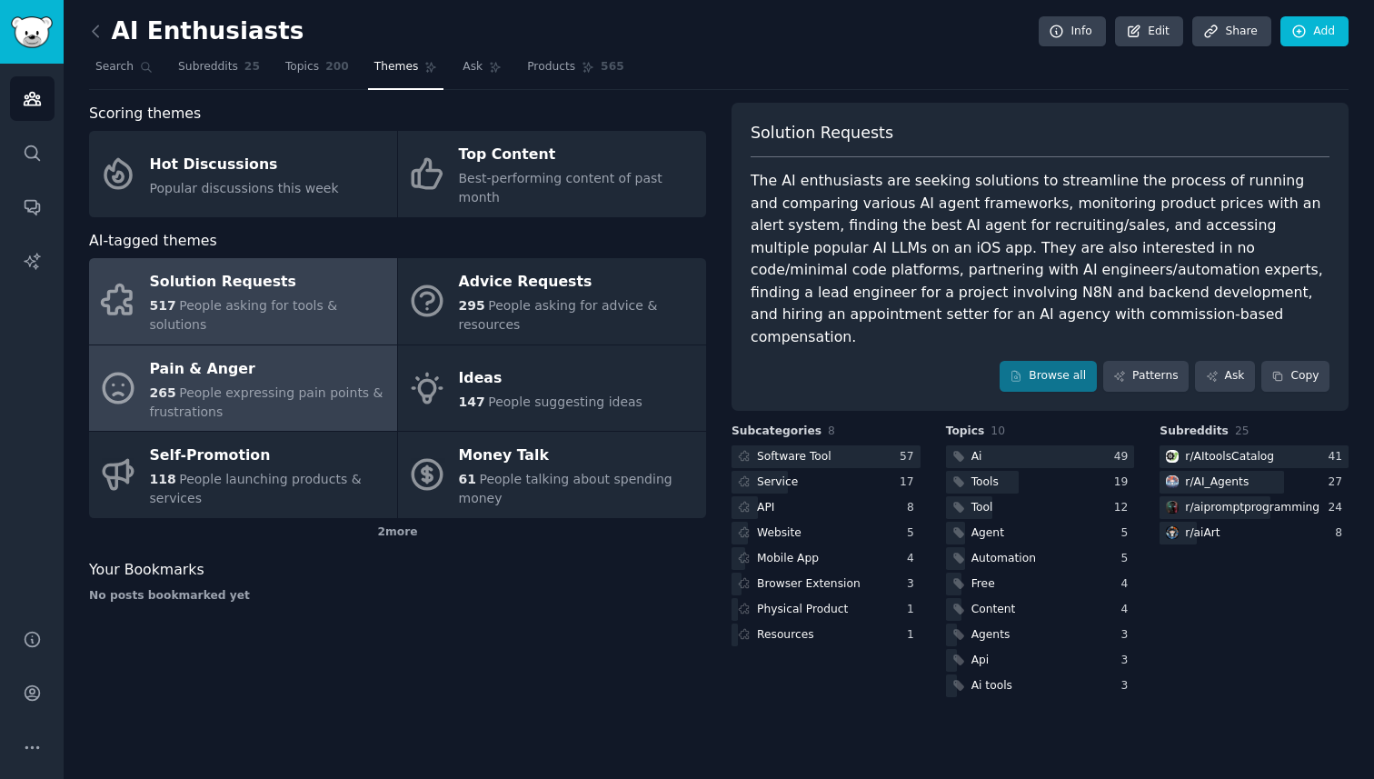
click at [239, 385] on span "People expressing pain points & frustrations" at bounding box center [267, 402] width 234 height 34
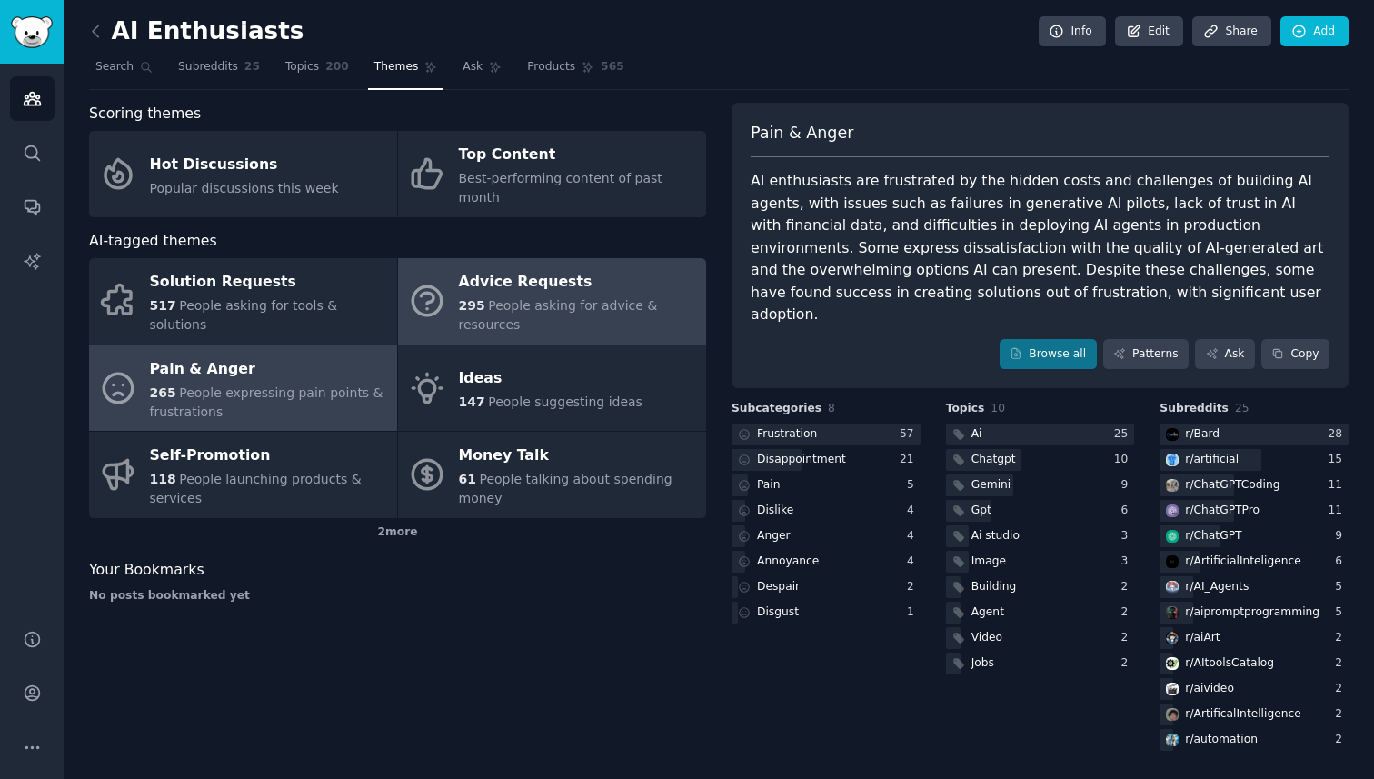
click at [526, 298] on span "People asking for advice & resources" at bounding box center [558, 315] width 199 height 34
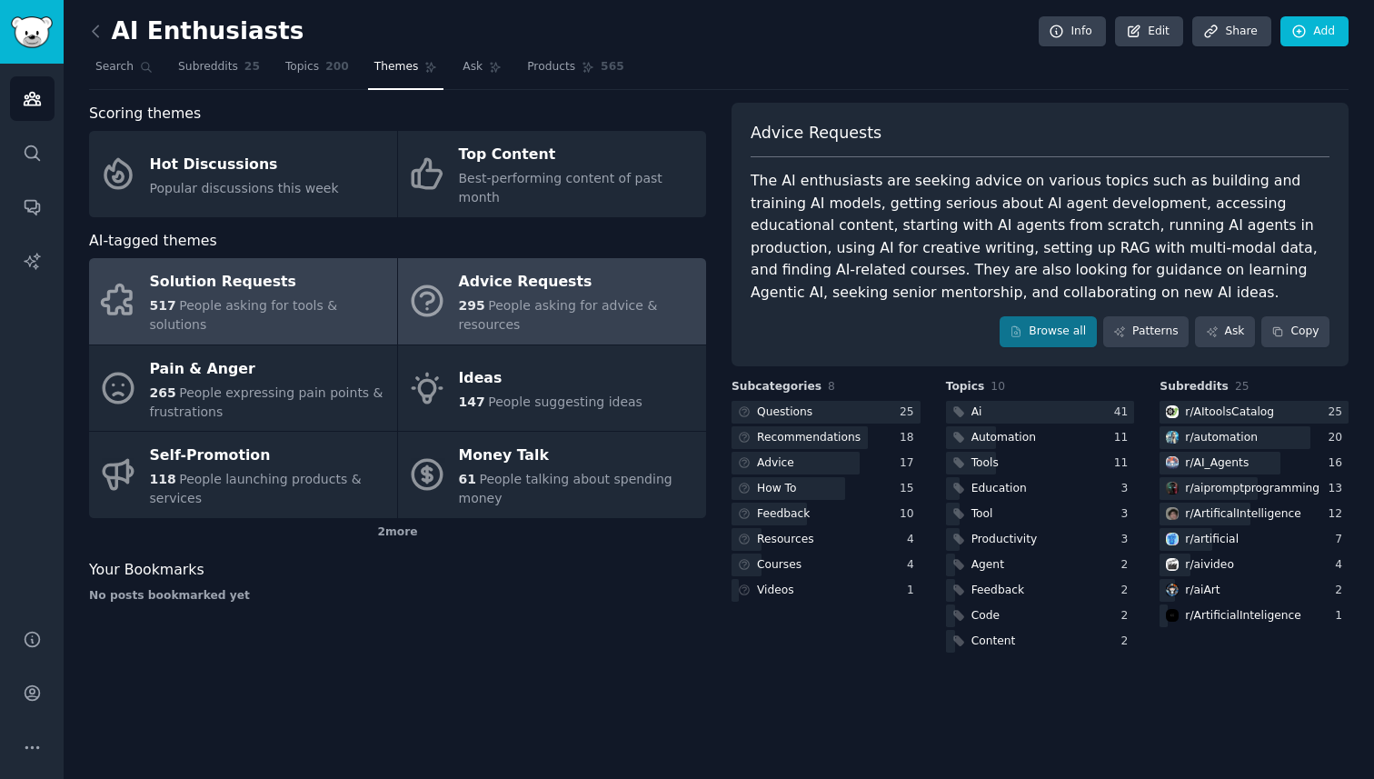
click at [235, 277] on div "Solution Requests" at bounding box center [269, 282] width 238 height 29
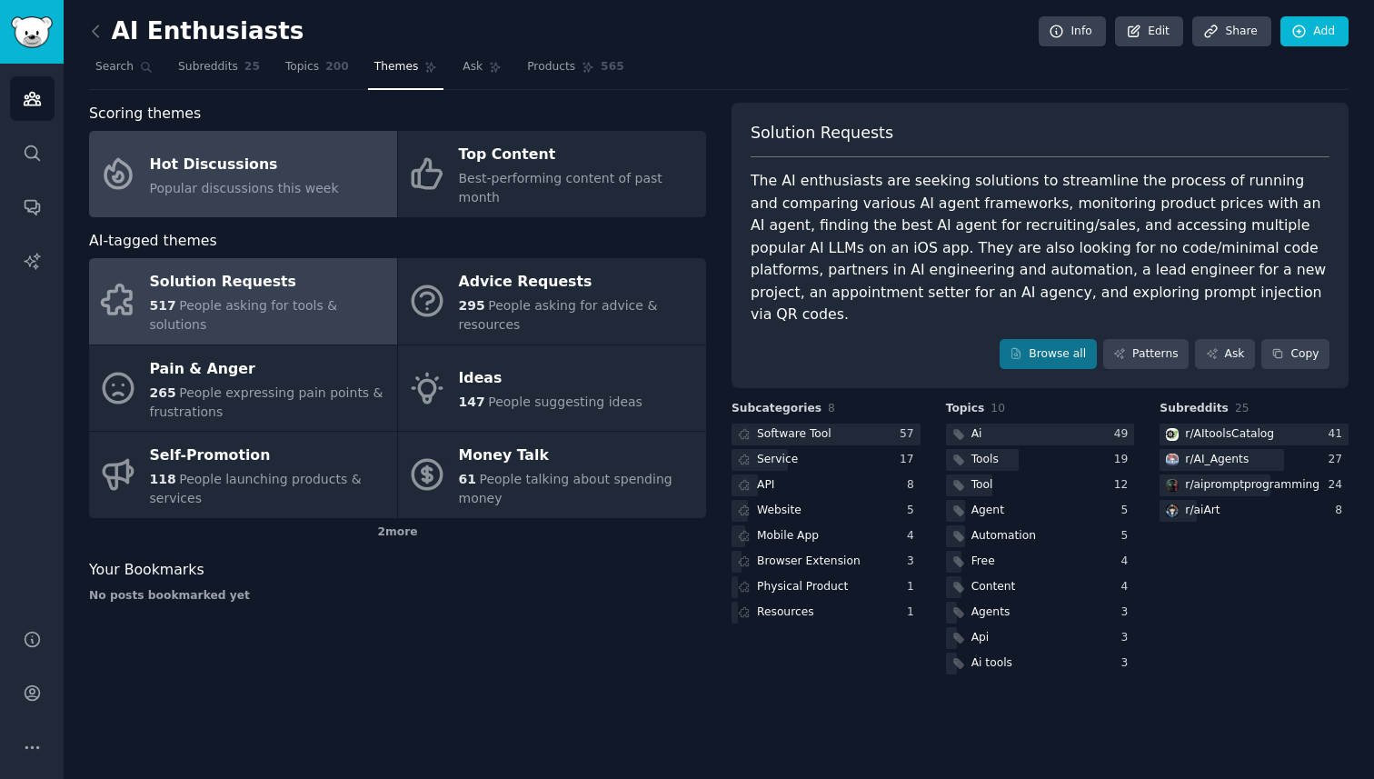
click at [274, 181] on span "Popular discussions this week" at bounding box center [244, 188] width 189 height 15
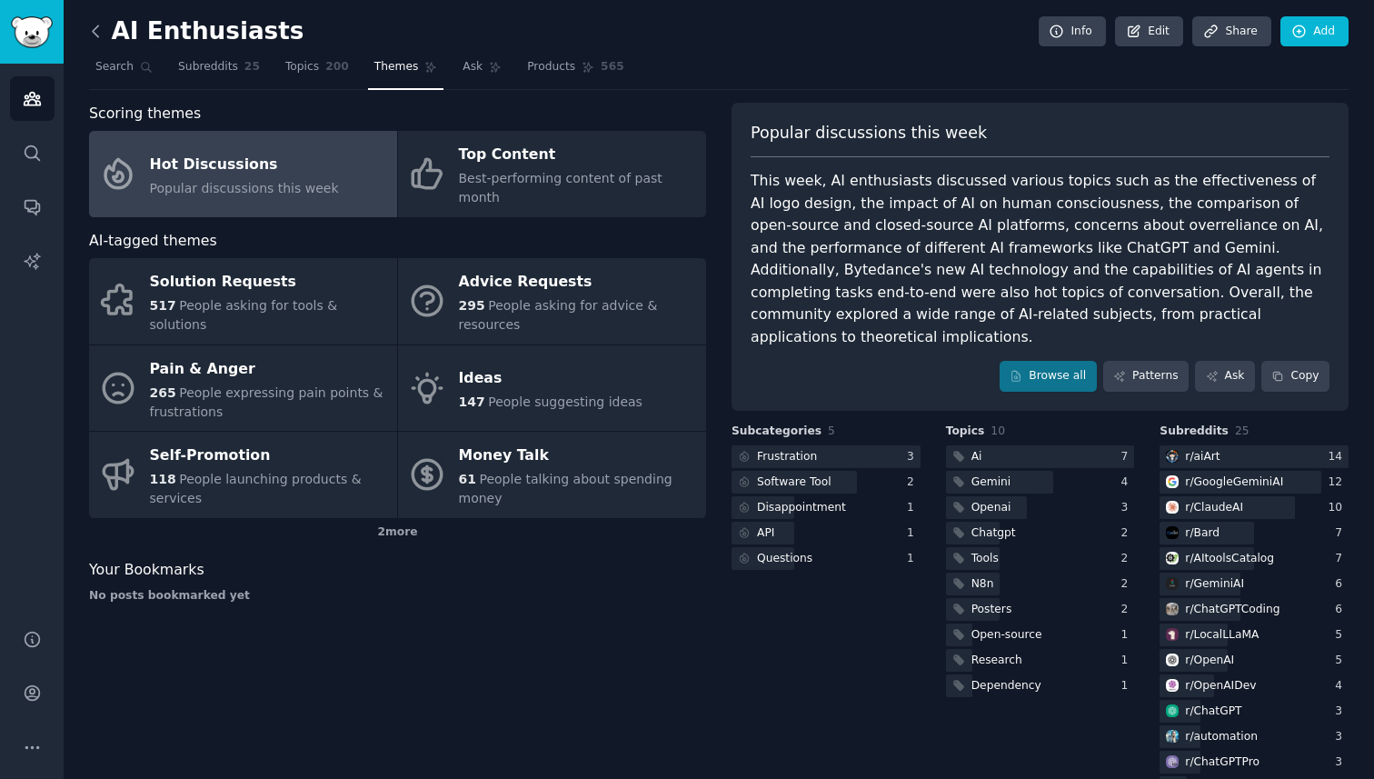
click at [96, 28] on icon at bounding box center [95, 31] width 19 height 19
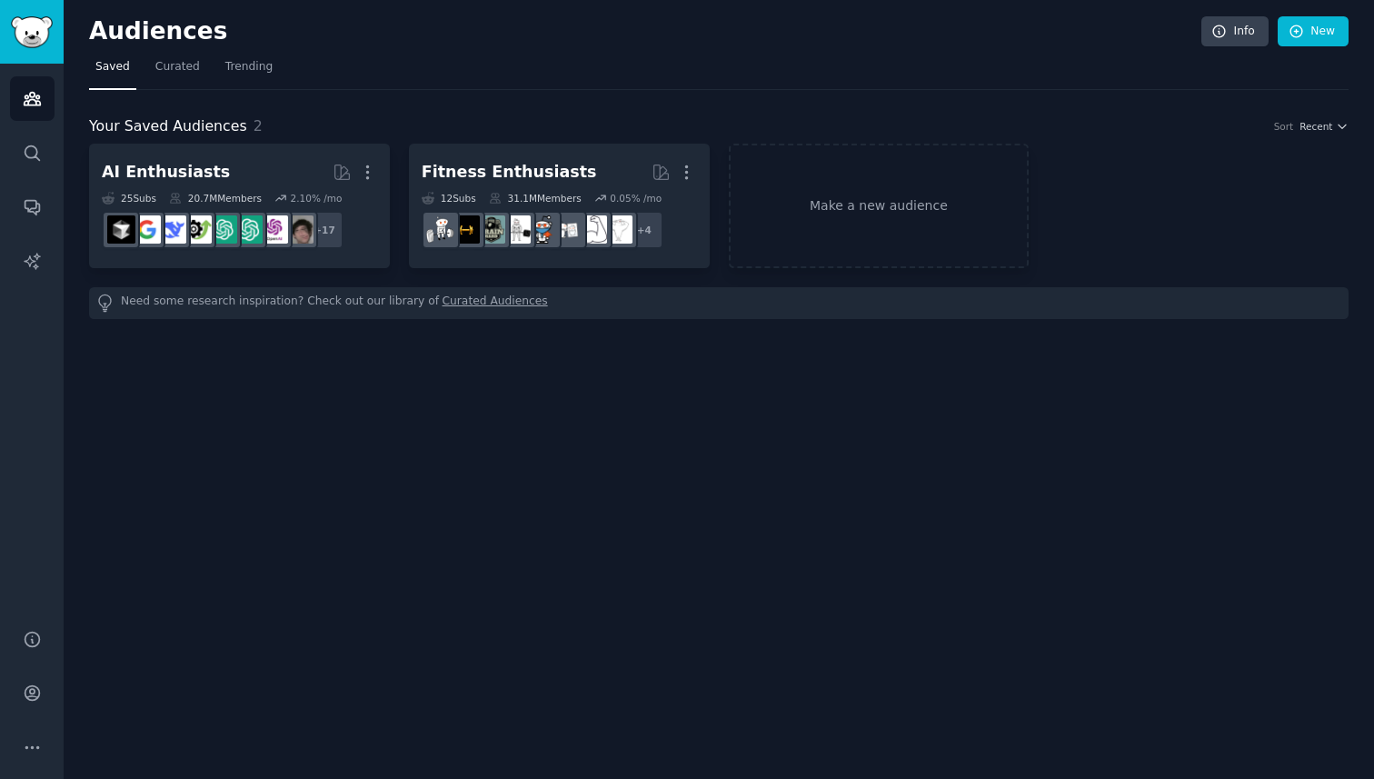
click at [155, 29] on h2 "Audiences" at bounding box center [645, 31] width 1112 height 29
click at [173, 71] on span "Curated" at bounding box center [177, 67] width 45 height 16
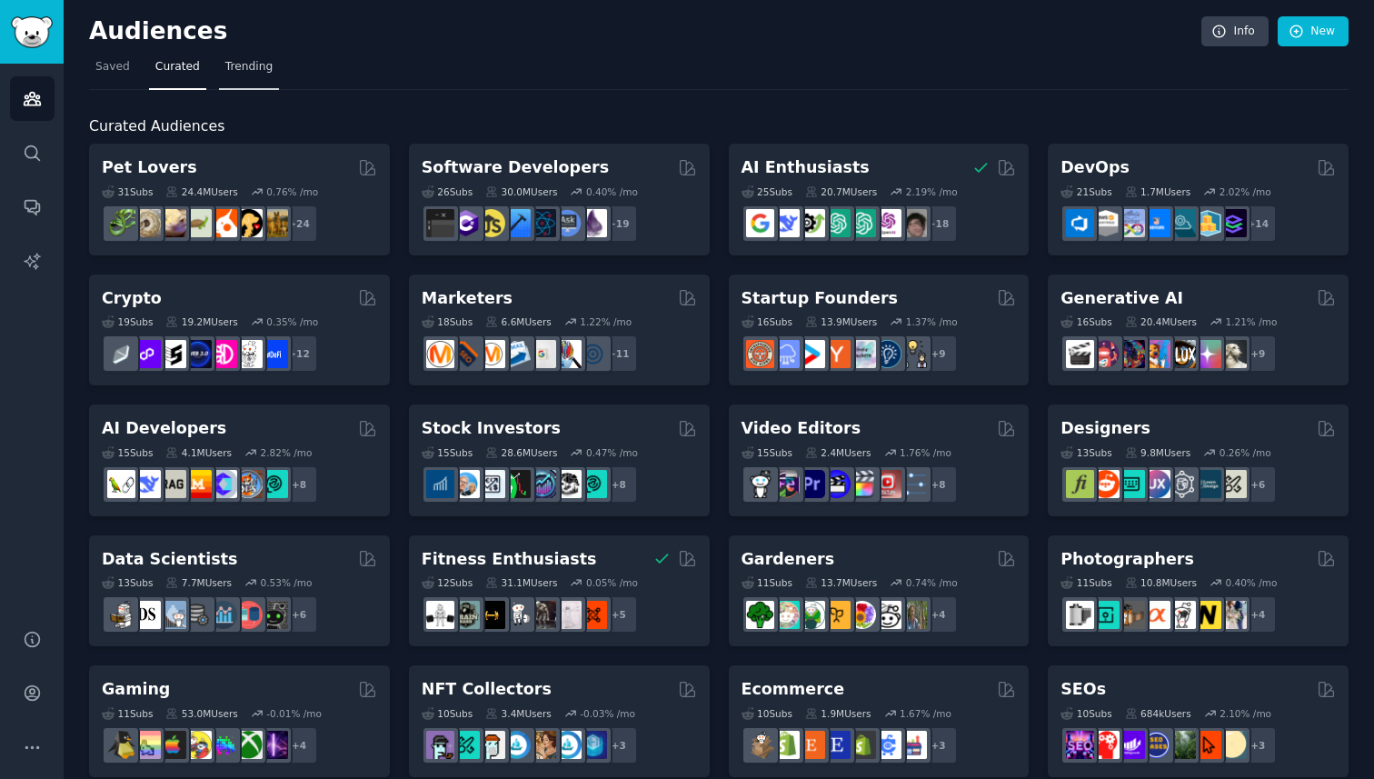
click at [257, 68] on span "Trending" at bounding box center [248, 67] width 47 height 16
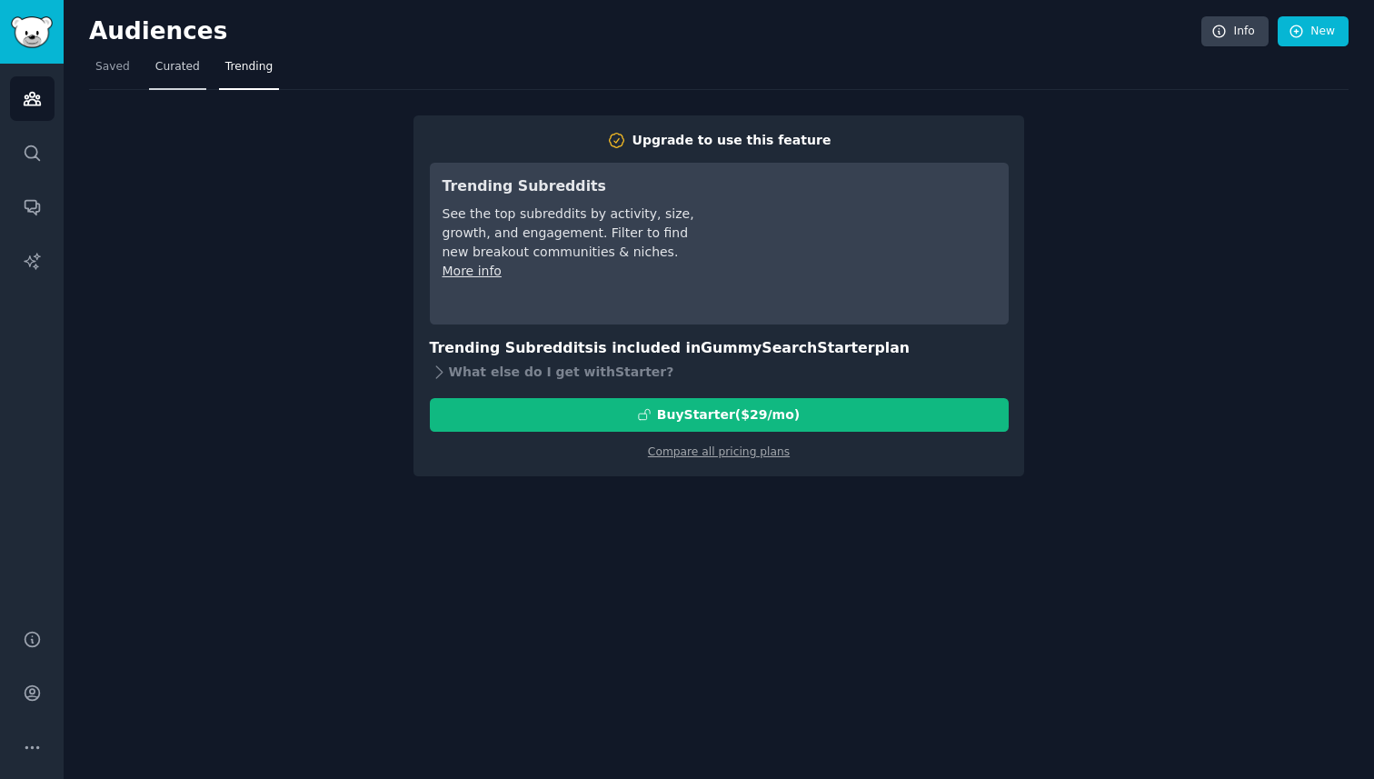
click at [165, 58] on link "Curated" at bounding box center [177, 71] width 57 height 37
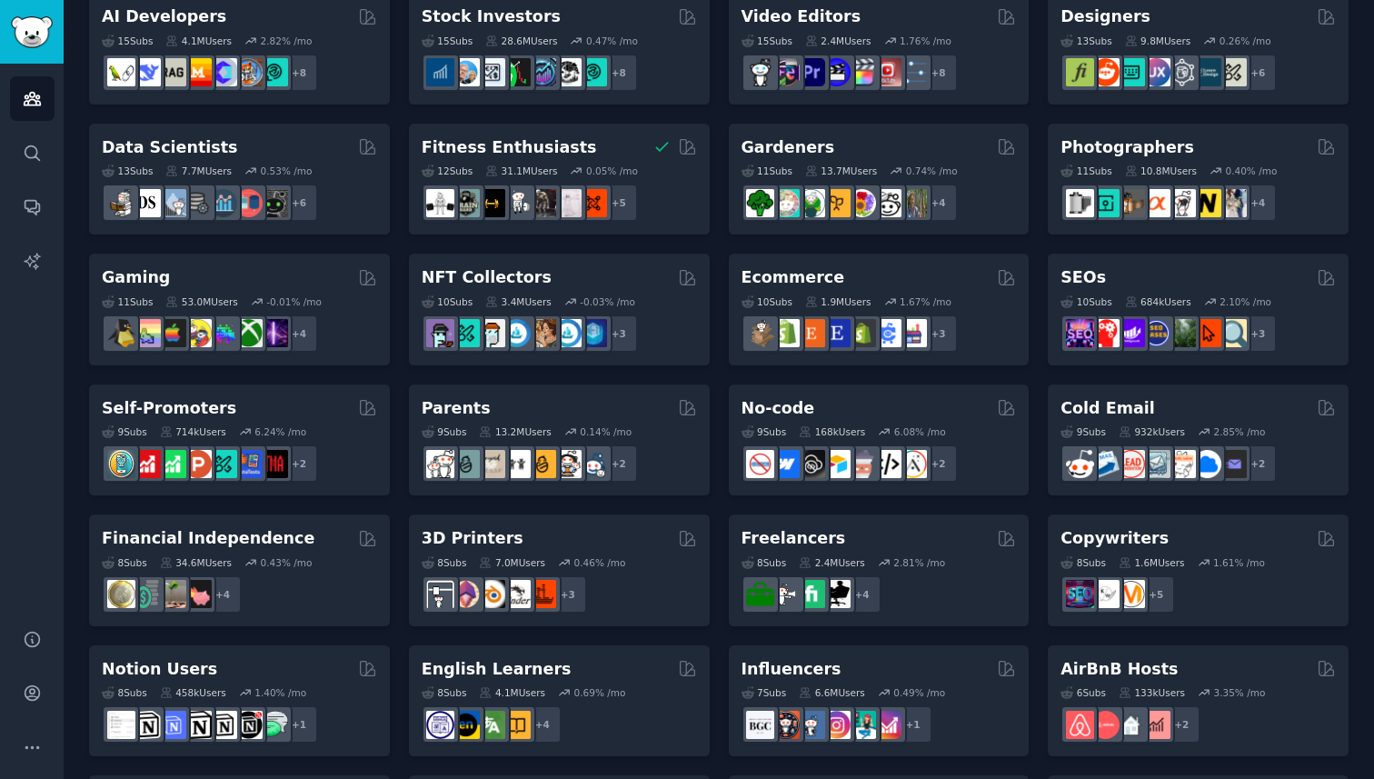
scroll to position [414, 0]
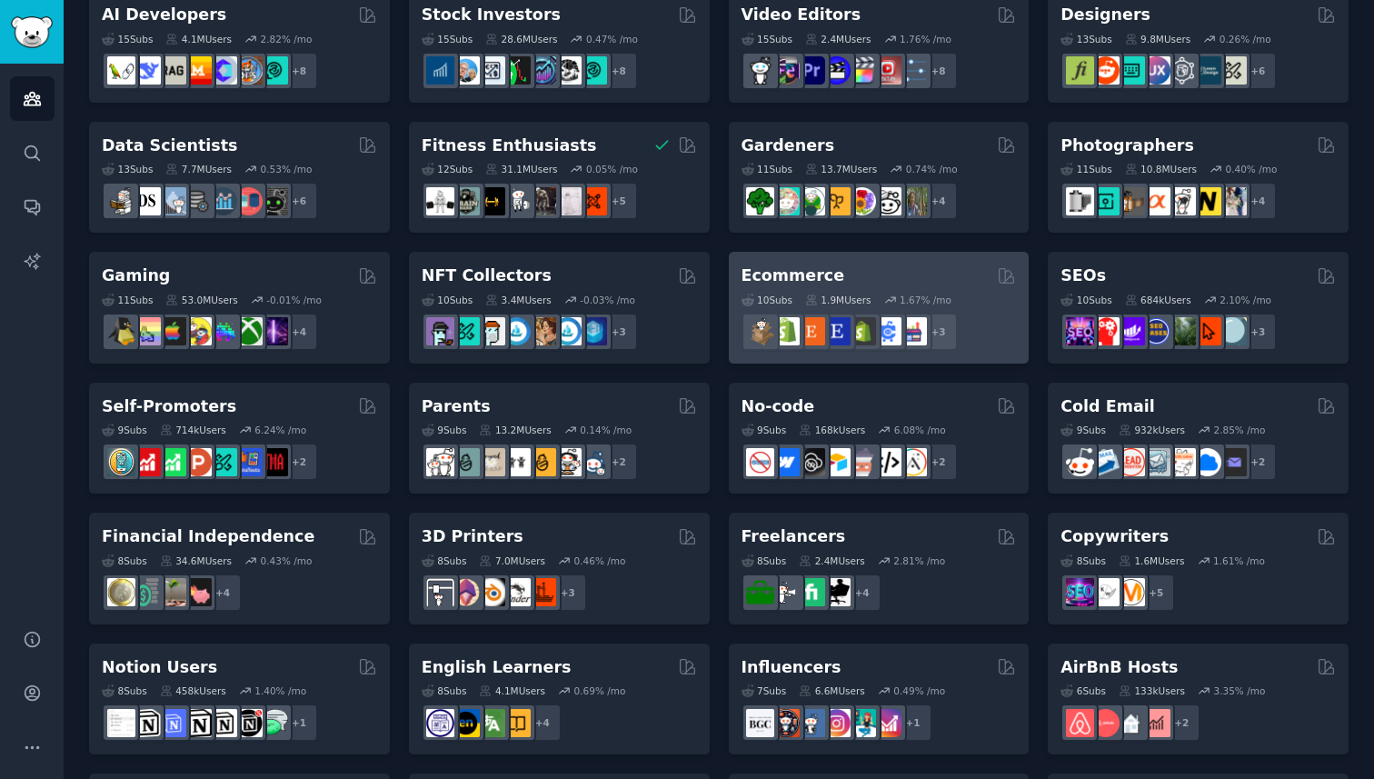
click at [949, 276] on div "Ecommerce" at bounding box center [879, 275] width 275 height 23
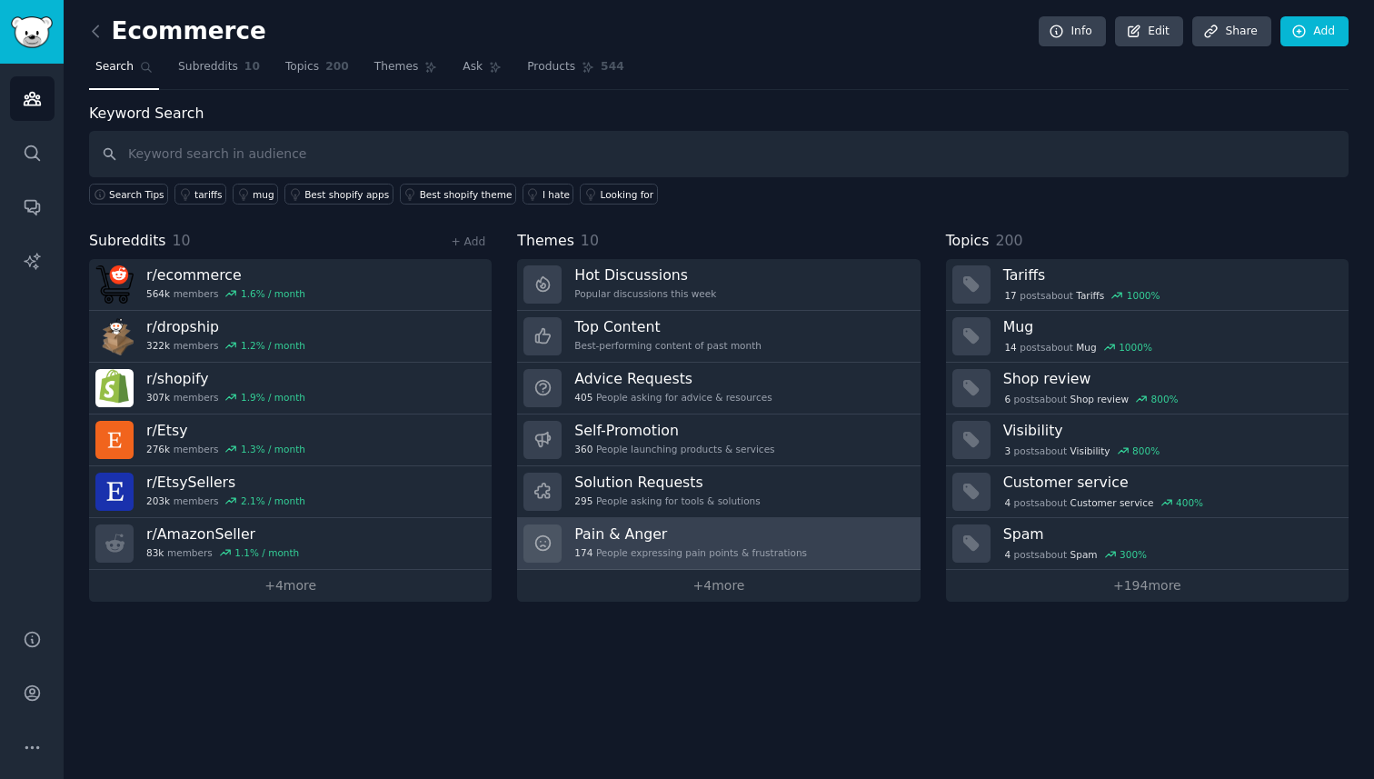
click at [669, 540] on h3 "Pain & Anger" at bounding box center [690, 533] width 233 height 19
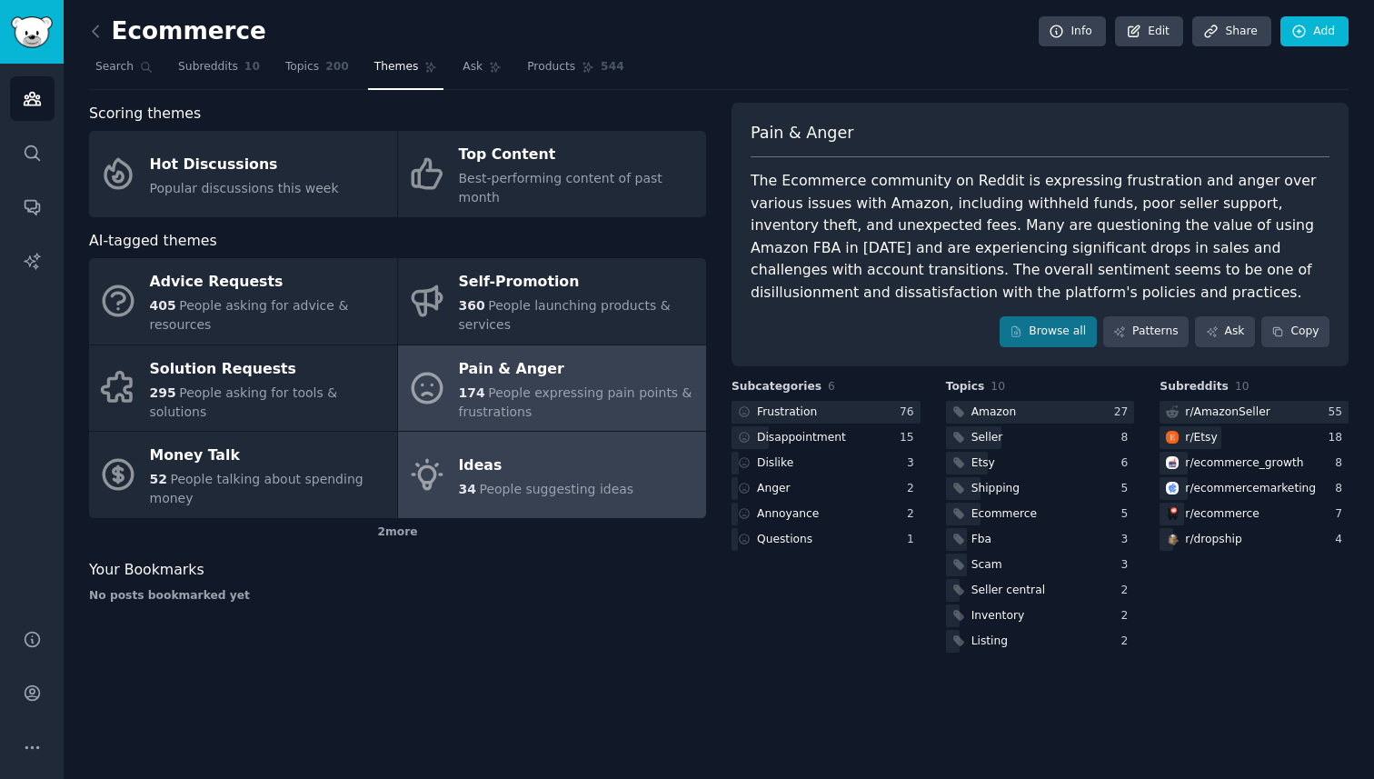
click at [513, 459] on div "Ideas" at bounding box center [546, 465] width 175 height 29
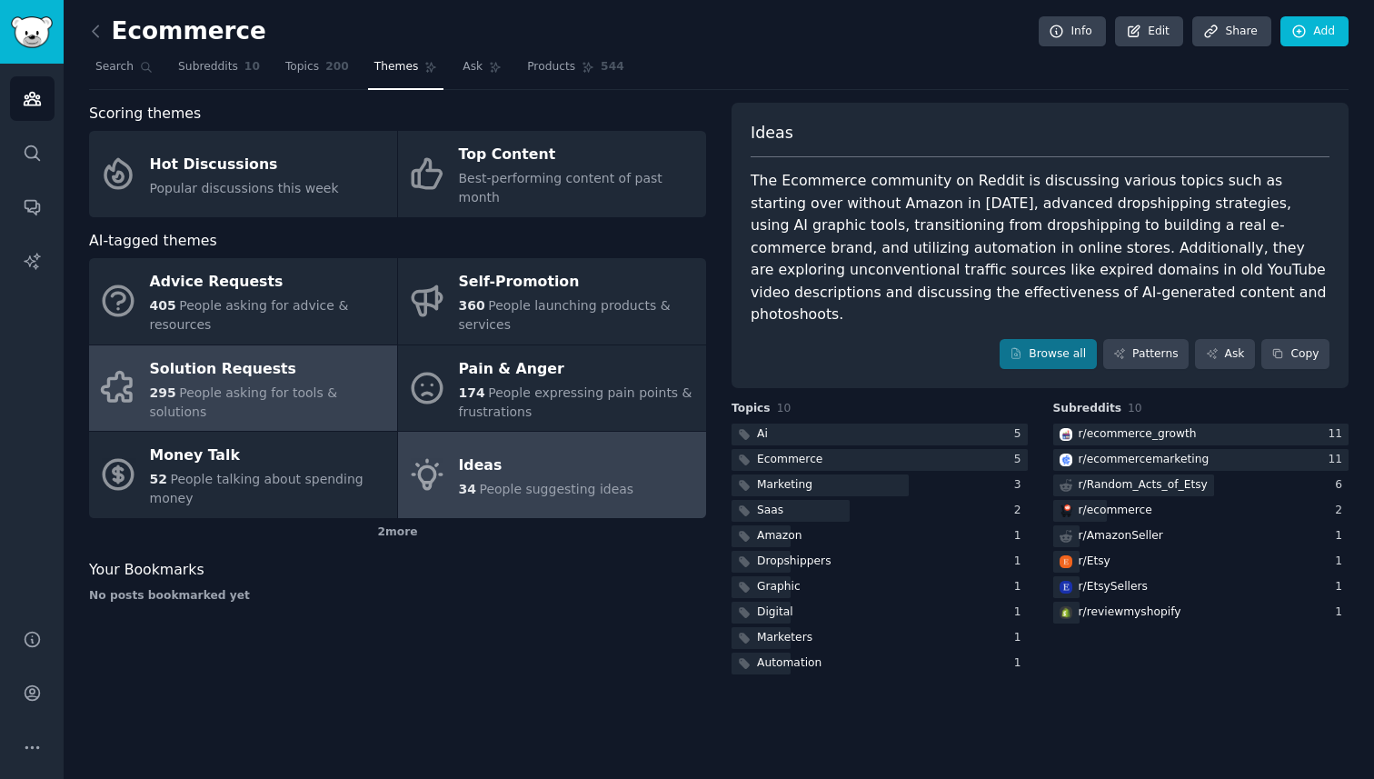
click at [239, 385] on span "People asking for tools & solutions" at bounding box center [244, 402] width 188 height 34
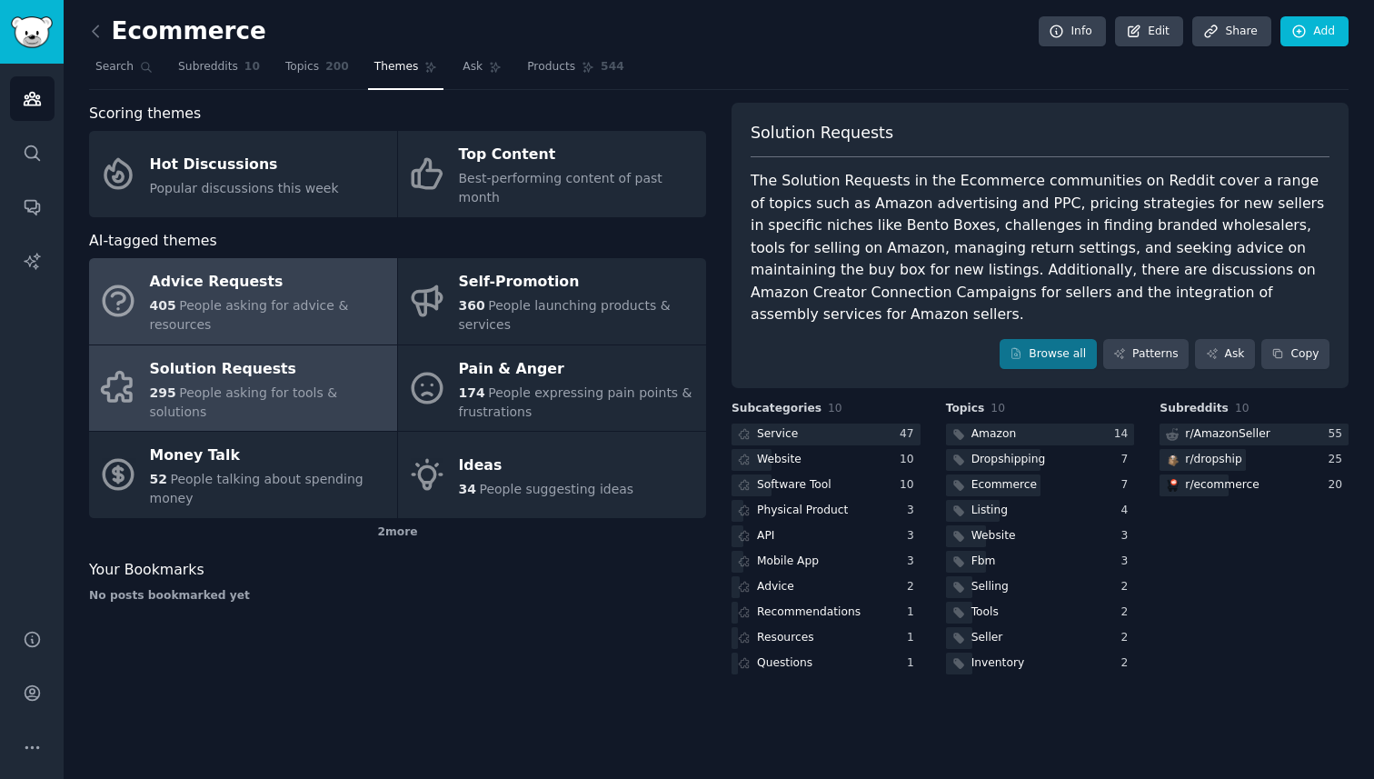
click at [252, 272] on div "Advice Requests" at bounding box center [269, 282] width 238 height 29
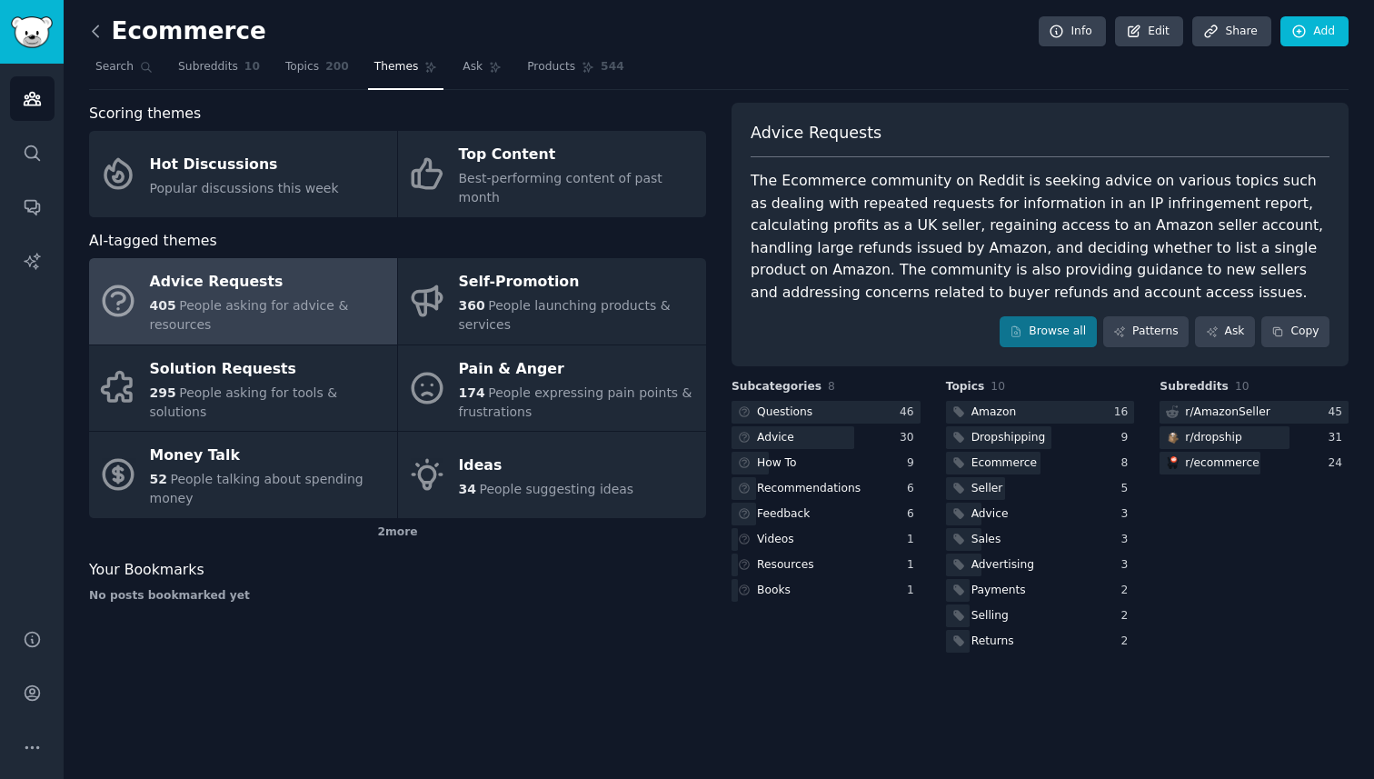
click at [93, 36] on icon at bounding box center [95, 31] width 19 height 19
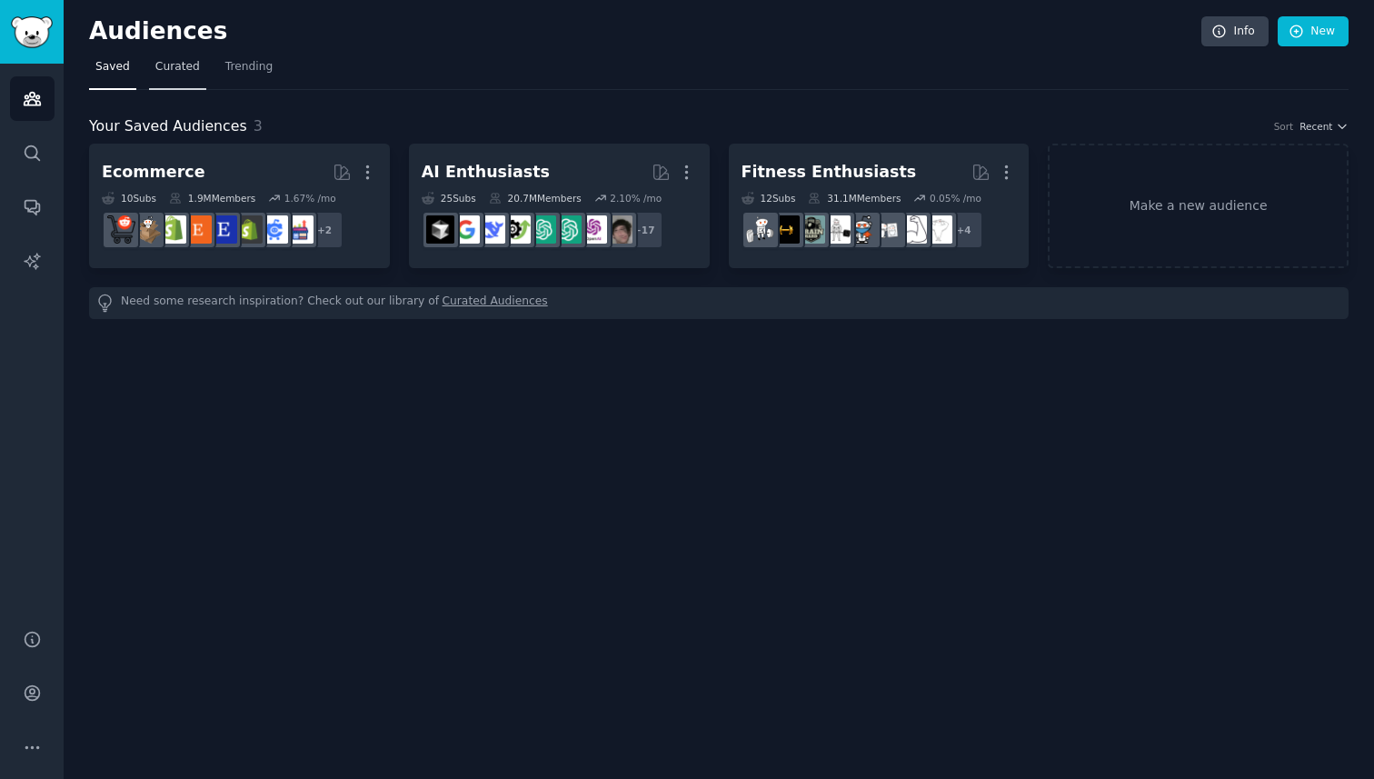
click at [181, 72] on span "Curated" at bounding box center [177, 67] width 45 height 16
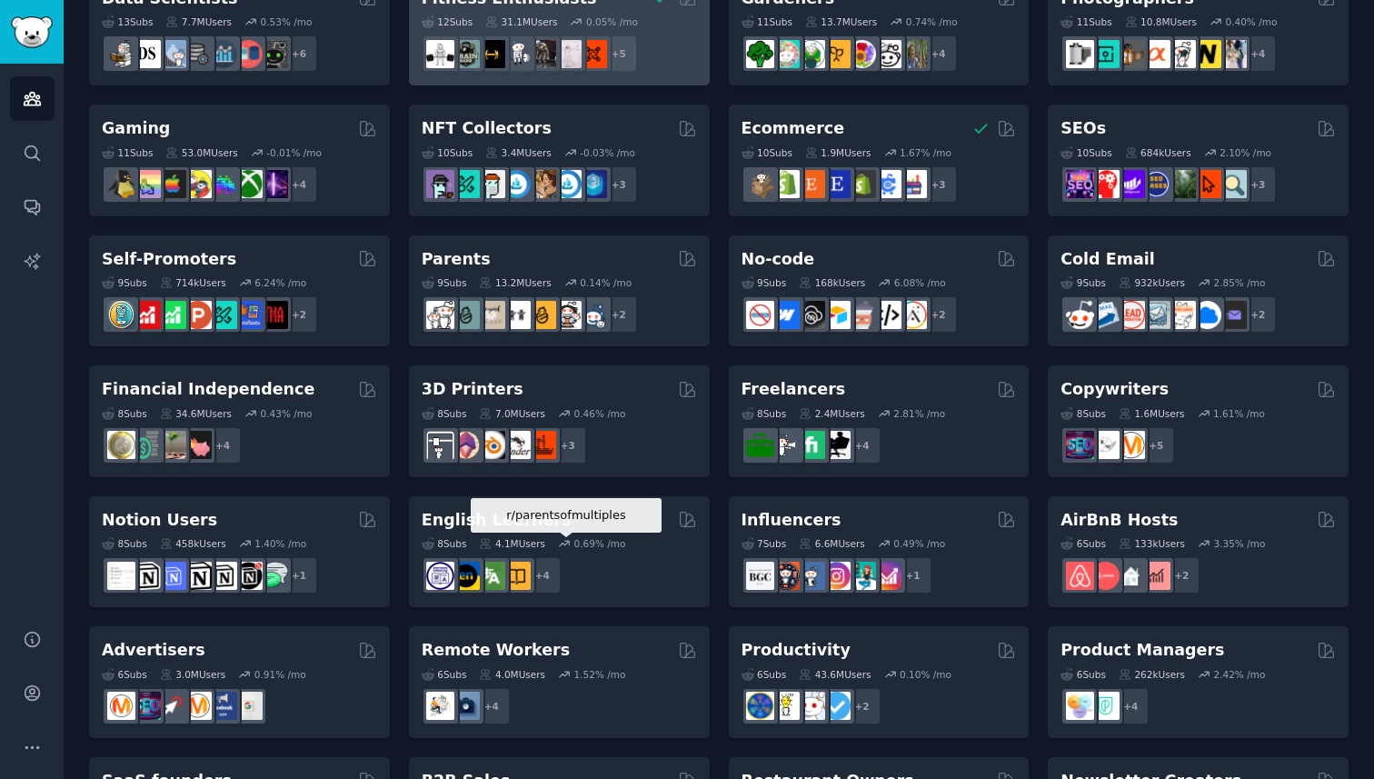
scroll to position [675, 0]
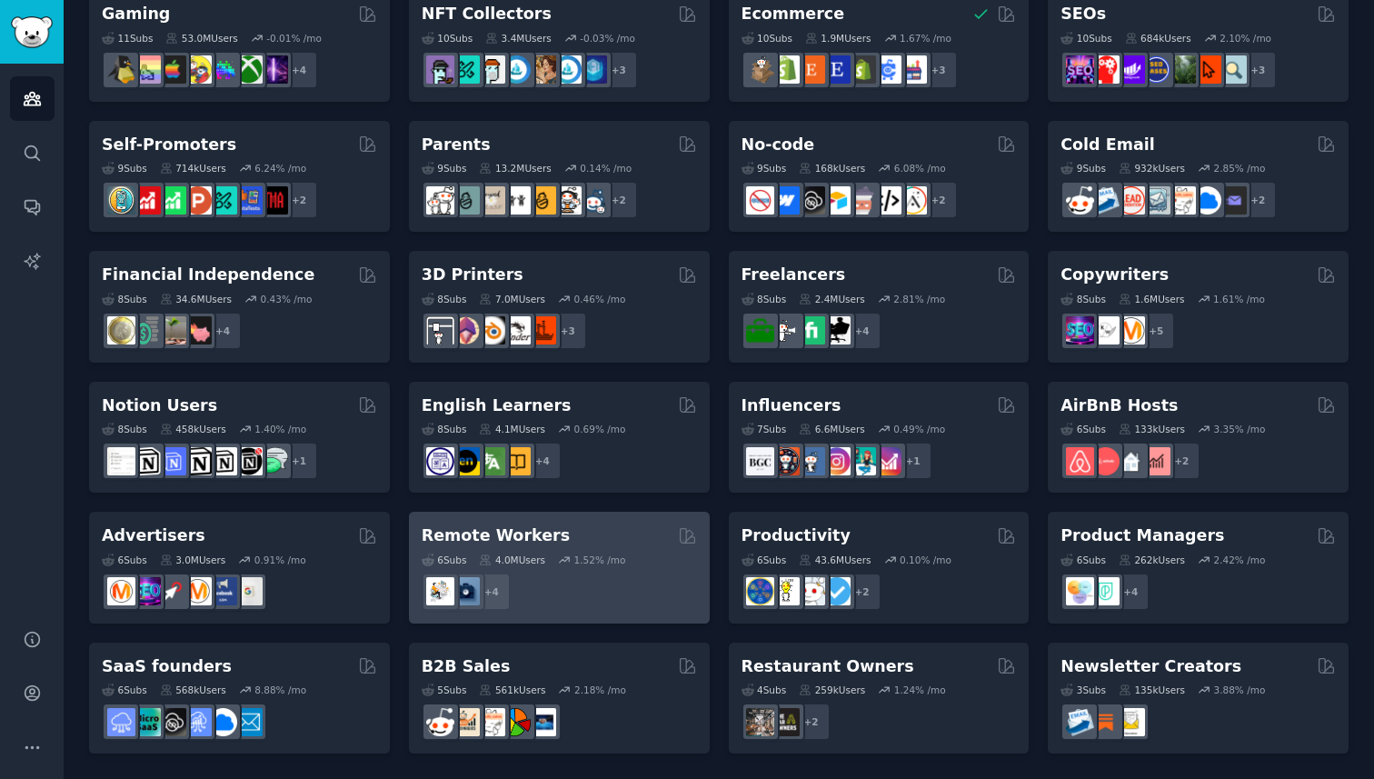
click at [598, 568] on div "6 Sub s 4.0M Users 1.52 % /mo r/workfromhome, r/remotework, r/WorkOnline, r/dig…" at bounding box center [559, 579] width 275 height 64
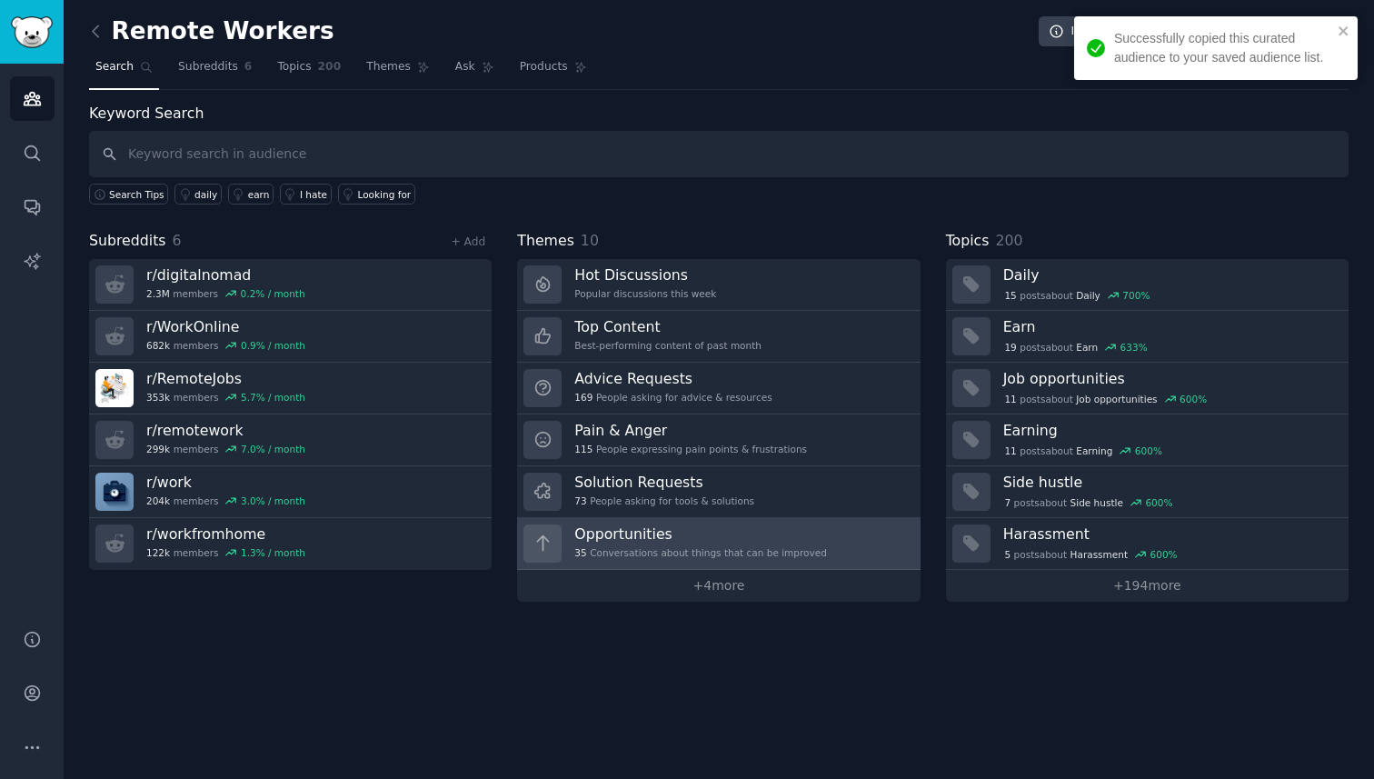
click at [673, 534] on h3 "Opportunities" at bounding box center [700, 533] width 253 height 19
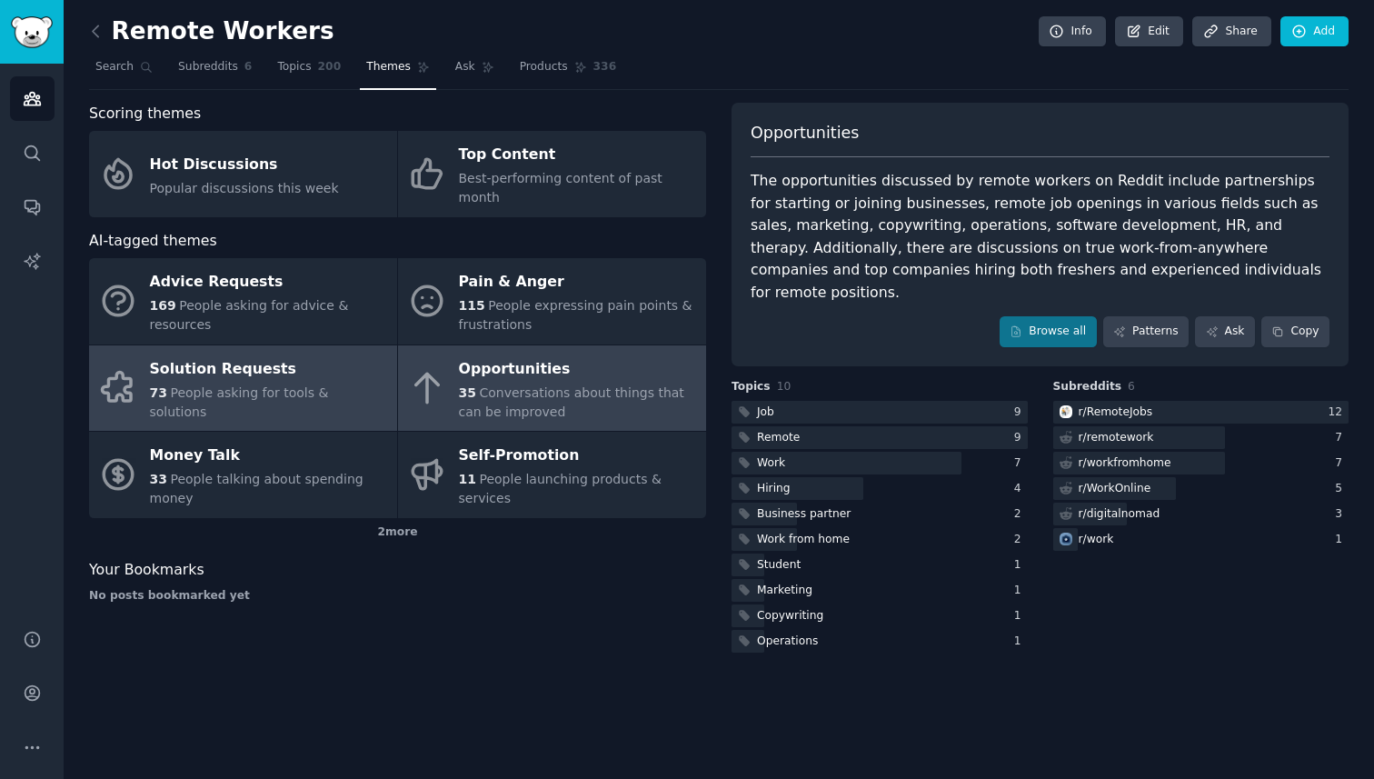
click at [267, 385] on span "People asking for tools & solutions" at bounding box center [239, 402] width 179 height 34
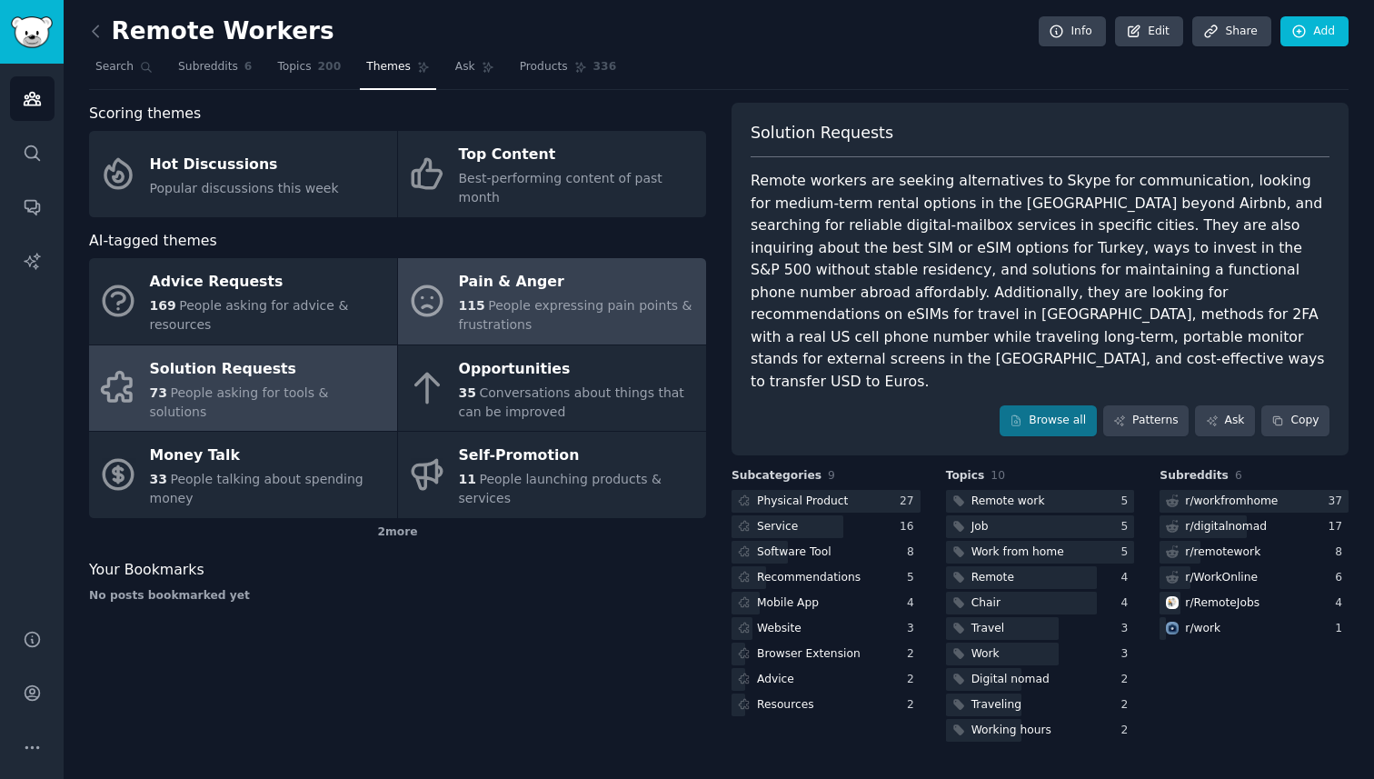
click at [578, 298] on span "People expressing pain points & frustrations" at bounding box center [576, 315] width 234 height 34
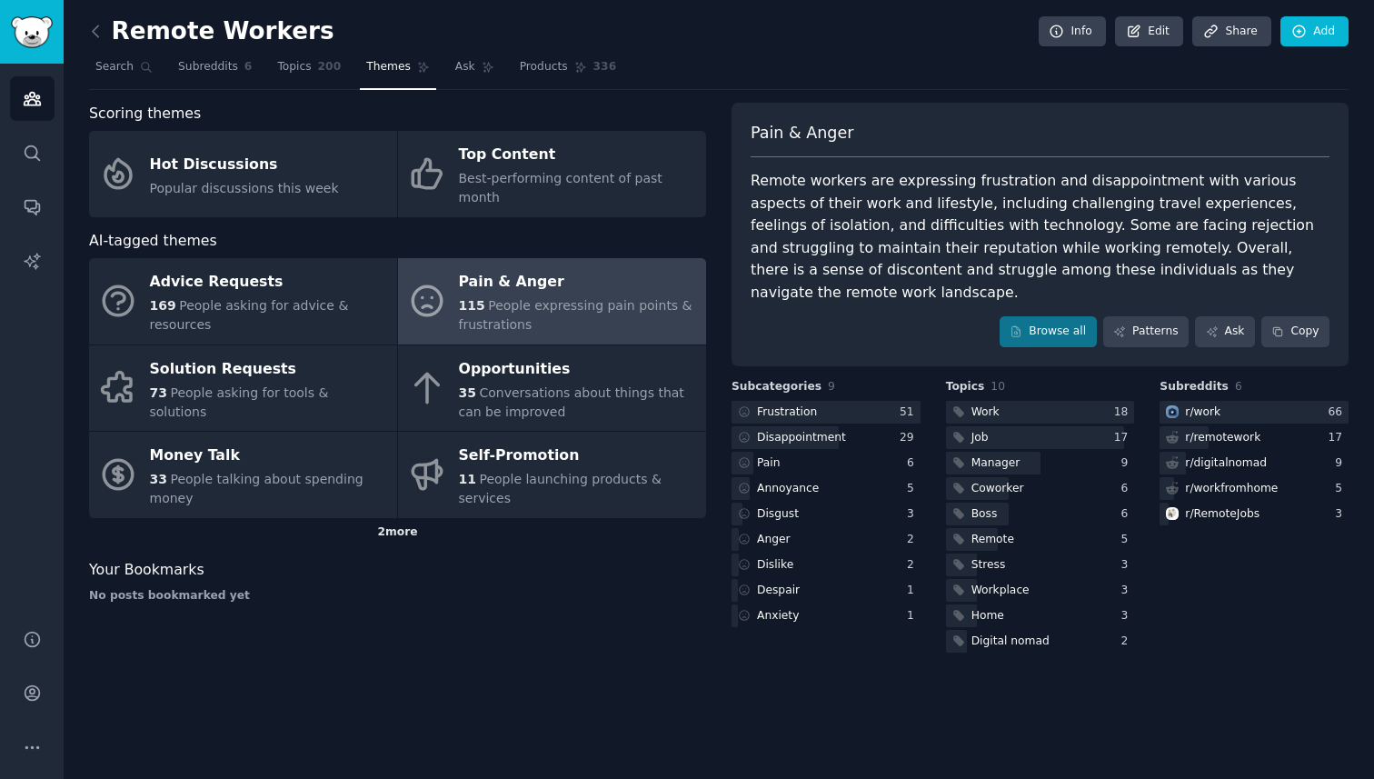
click at [403, 518] on div "2 more" at bounding box center [397, 532] width 617 height 29
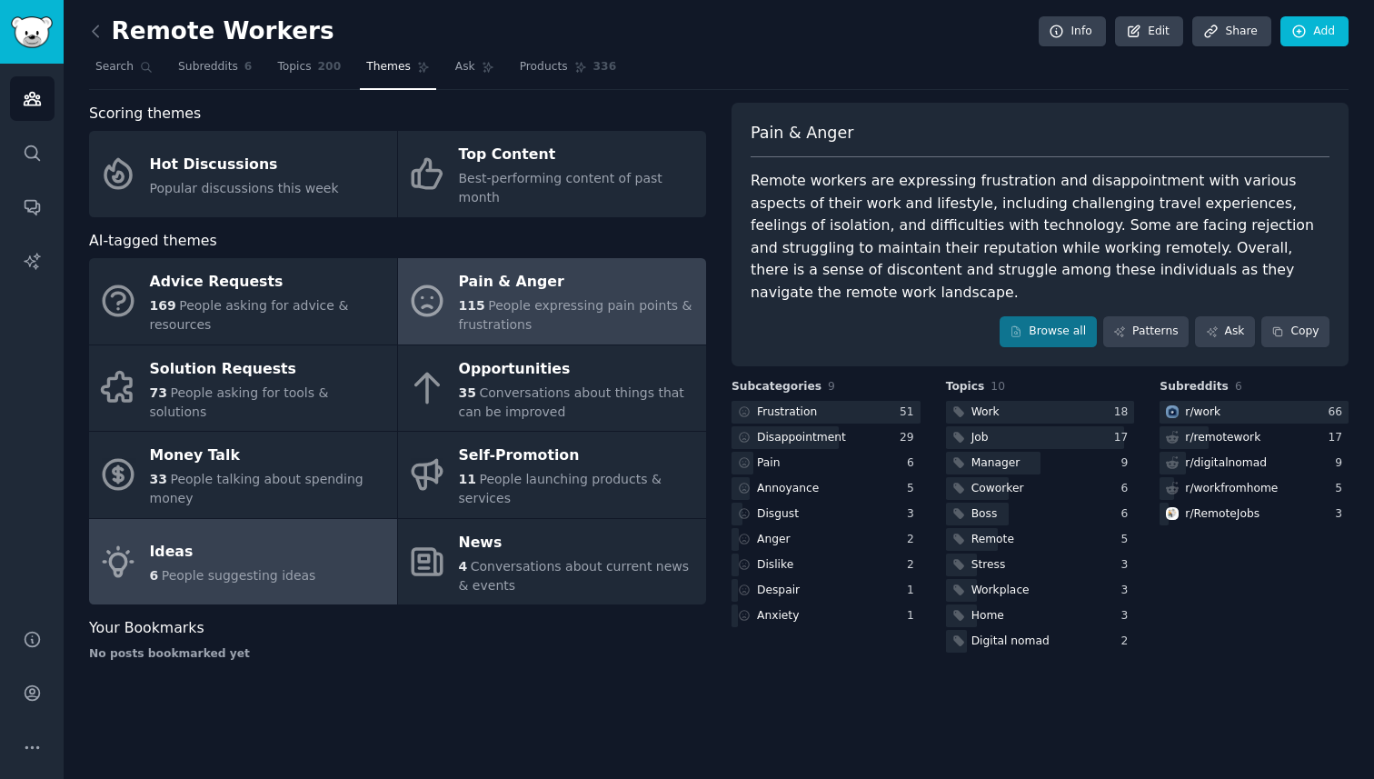
click at [251, 545] on div "Ideas" at bounding box center [233, 552] width 166 height 29
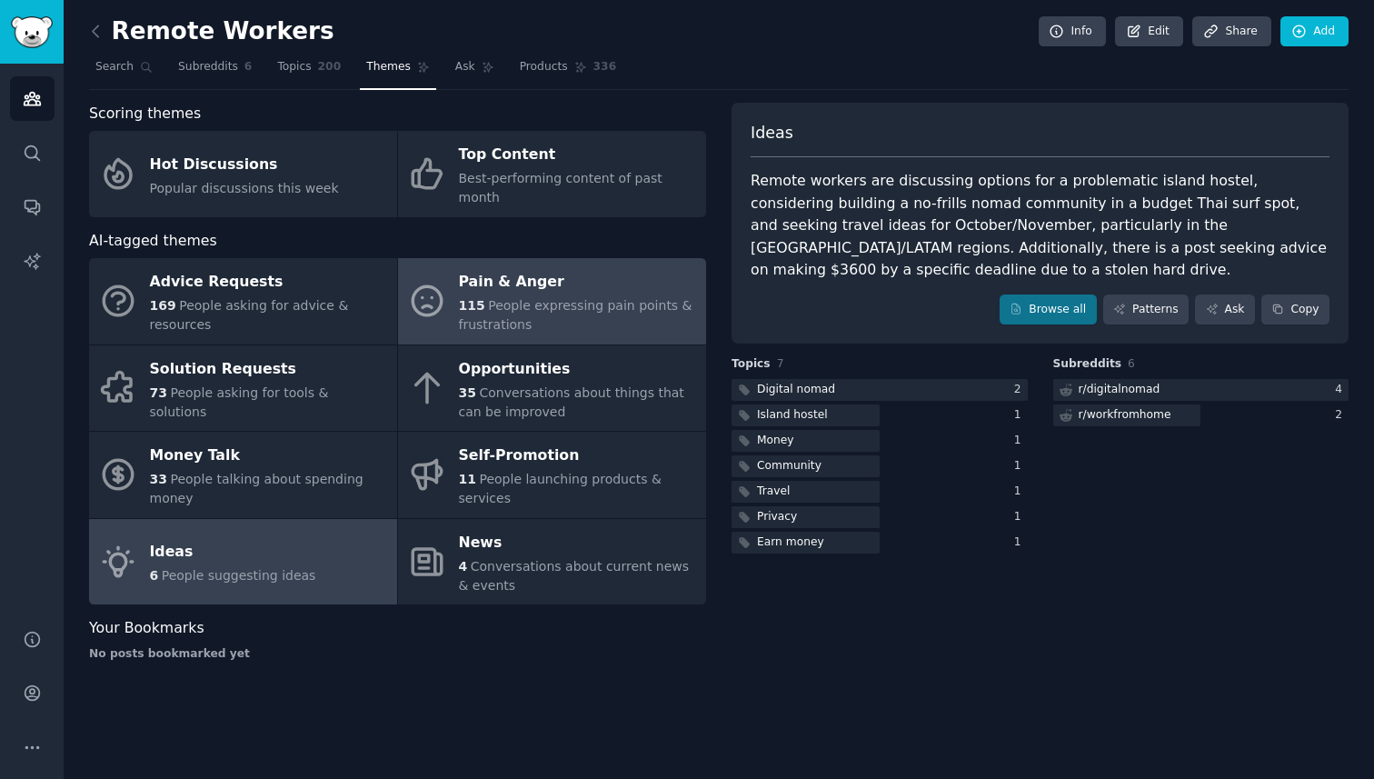
click at [502, 298] on span "People expressing pain points & frustrations" at bounding box center [576, 315] width 234 height 34
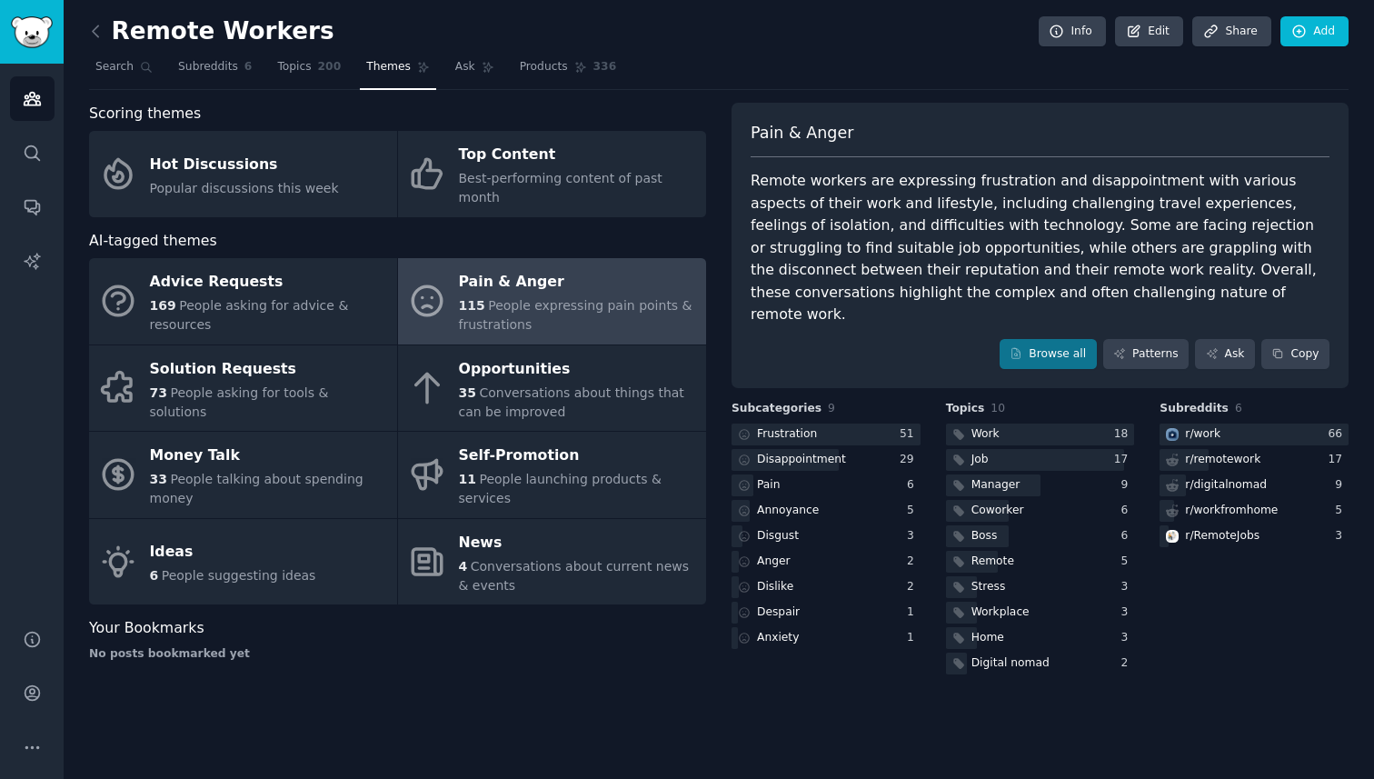
drag, startPoint x: 502, startPoint y: 284, endPoint x: 529, endPoint y: 273, distance: 29.4
click at [502, 298] on span "People expressing pain points & frustrations" at bounding box center [576, 315] width 234 height 34
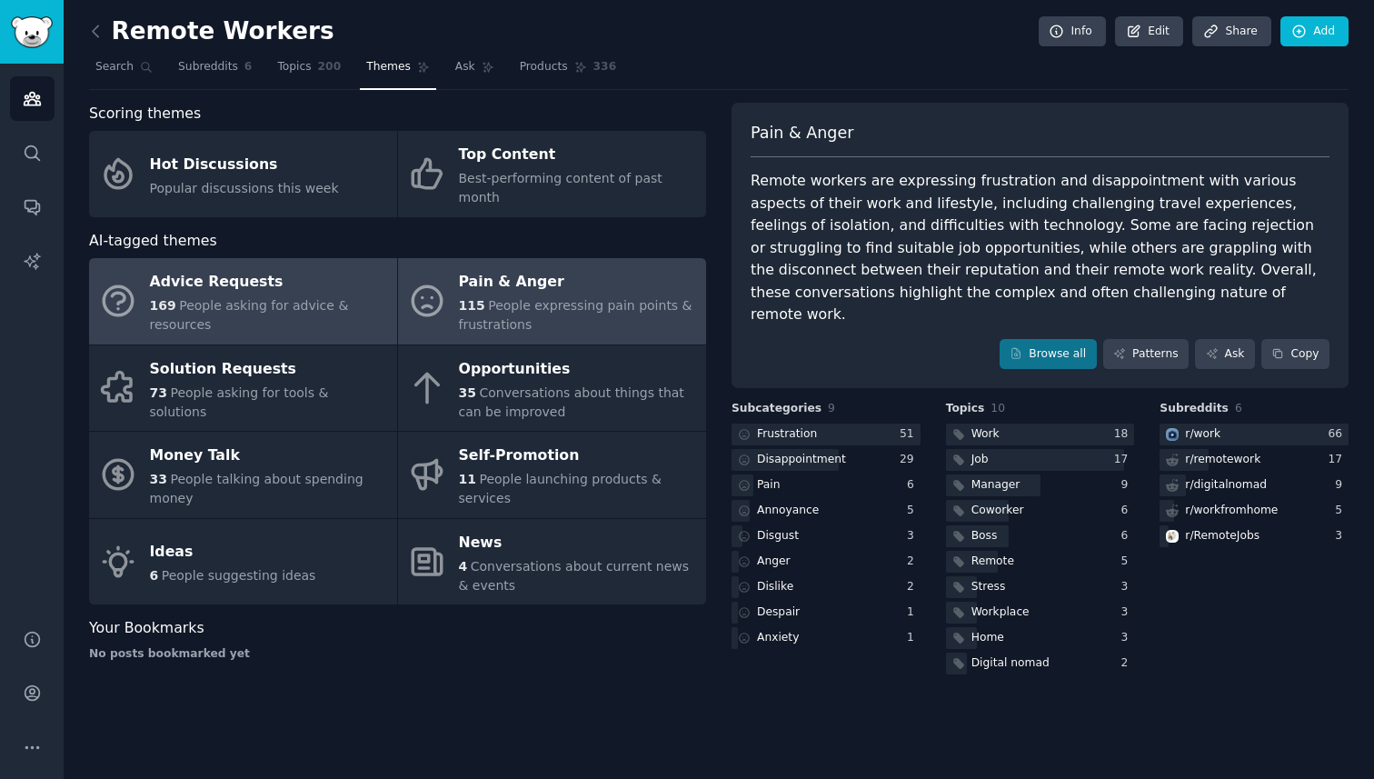
click at [268, 298] on span "People asking for advice & resources" at bounding box center [249, 315] width 199 height 34
